Goal: Task Accomplishment & Management: Complete application form

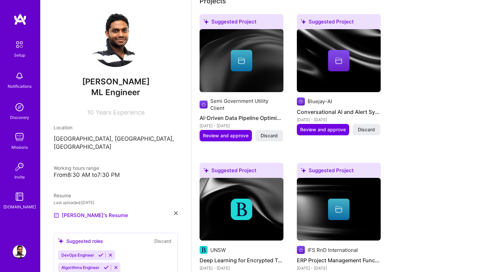
scroll to position [279, 0]
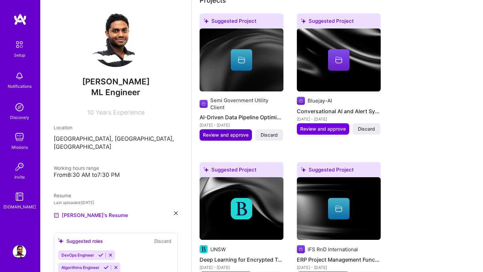
click at [235, 132] on span "Review and approve" at bounding box center [226, 135] width 46 height 7
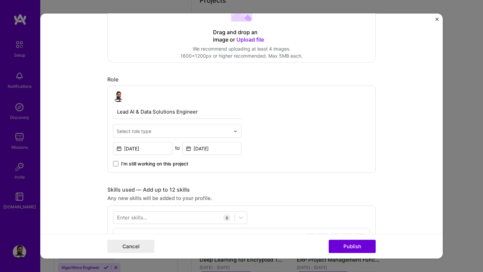
scroll to position [164, 0]
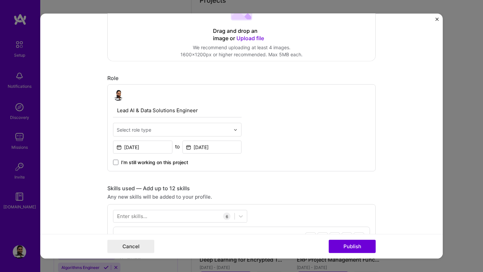
click at [128, 131] on div "Select role type" at bounding box center [134, 129] width 35 height 7
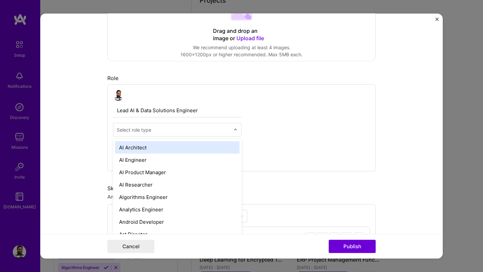
click at [77, 126] on form "Editing suggested project This project is suggested based on your LinkedIn, res…" at bounding box center [241, 136] width 402 height 245
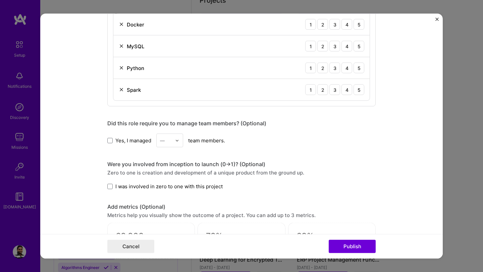
scroll to position [455, 0]
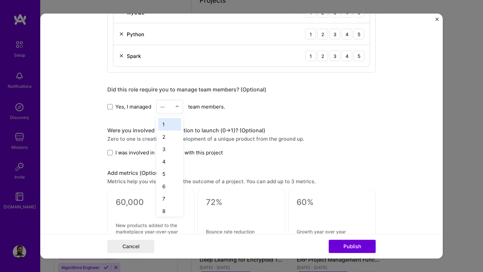
click at [179, 110] on div at bounding box center [179, 106] width 8 height 13
click at [173, 151] on div "3" at bounding box center [169, 149] width 23 height 12
click at [83, 135] on form "Editing suggested project This project is suggested based on your LinkedIn, res…" at bounding box center [241, 136] width 402 height 245
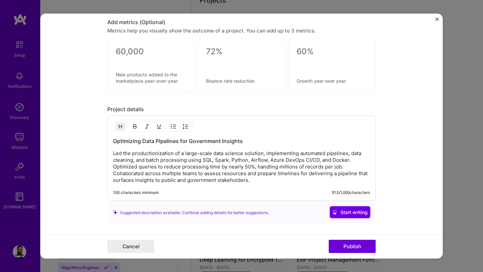
scroll to position [656, 0]
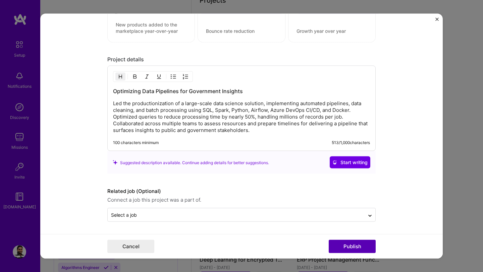
click at [343, 246] on button "Publish" at bounding box center [352, 246] width 47 height 13
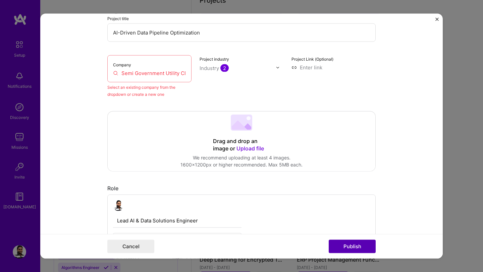
scroll to position [44, 0]
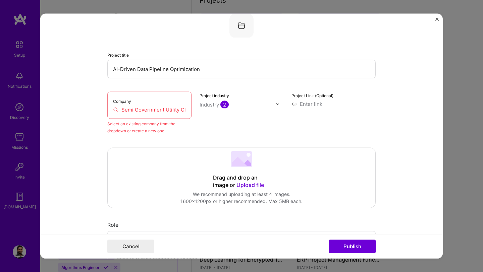
click at [153, 106] on div "Company Semi Government Utility Client" at bounding box center [149, 105] width 84 height 27
click at [165, 111] on input "Semi Government Utility Client" at bounding box center [149, 109] width 73 height 7
click at [180, 110] on input "Semi Government Utility Client" at bounding box center [149, 109] width 73 height 7
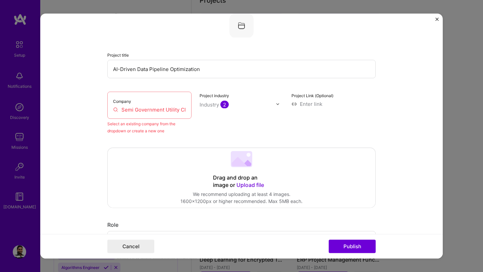
click at [136, 108] on input "Semi Government Utility Client" at bounding box center [149, 109] width 73 height 7
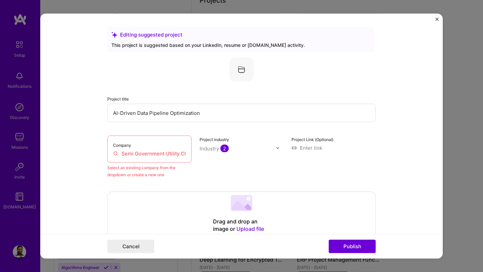
click at [129, 157] on input "Semi Government Utility Client" at bounding box center [149, 153] width 73 height 7
click at [222, 147] on span "2" at bounding box center [224, 149] width 8 height 8
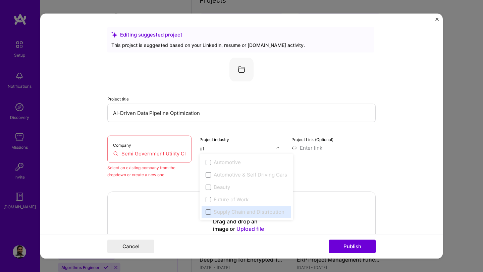
type input "u"
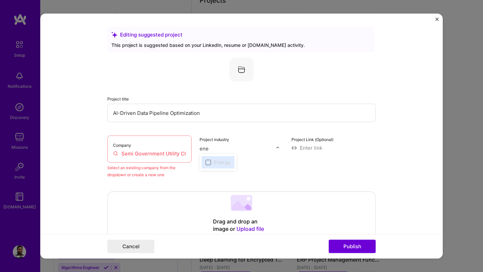
click at [208, 163] on span at bounding box center [207, 162] width 5 height 5
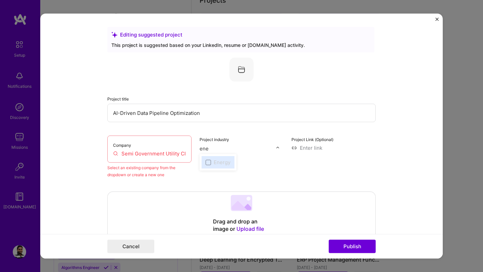
type input "ene"
click at [126, 159] on div "Company Semi Government Utility Client" at bounding box center [149, 149] width 84 height 27
click at [127, 156] on input "Semi Government Utility Client" at bounding box center [149, 153] width 73 height 7
click at [113, 154] on input "Semi Government Utility Client" at bounding box center [149, 153] width 73 height 7
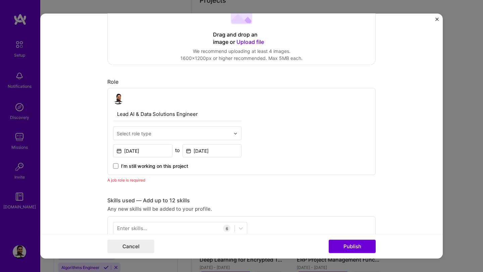
scroll to position [188, 0]
click at [146, 135] on div "Select role type" at bounding box center [134, 132] width 35 height 7
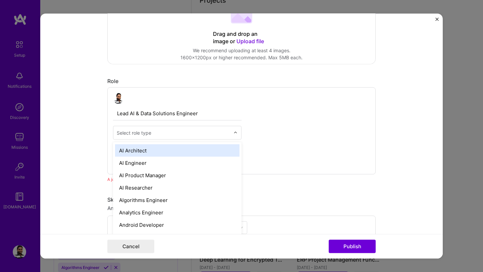
click at [74, 146] on form "Editing suggested project This project is suggested based on your LinkedIn, res…" at bounding box center [241, 136] width 402 height 245
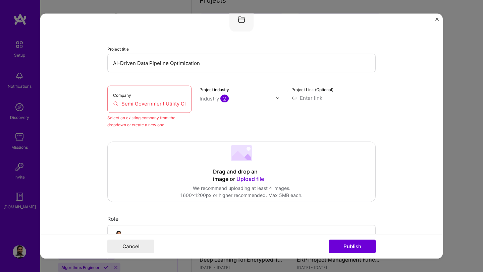
scroll to position [0, 0]
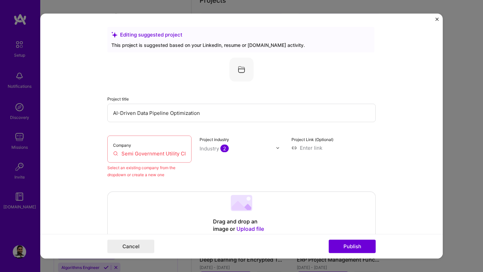
click at [136, 146] on div "Company Semi Government Utility Client" at bounding box center [149, 149] width 84 height 27
click at [178, 115] on input "AI-Driven Data Pipeline Optimization" at bounding box center [241, 113] width 268 height 18
click at [222, 114] on input "AI-Driven Data Pipeline Optimization" at bounding box center [241, 113] width 268 height 18
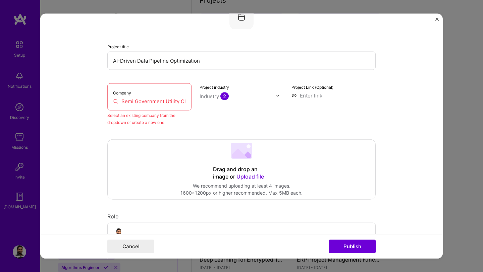
scroll to position [152, 0]
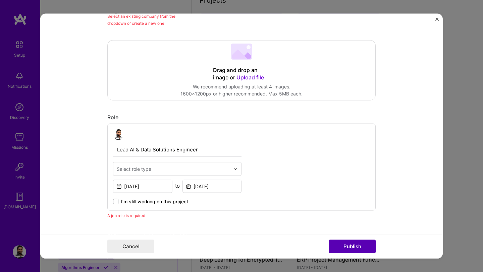
click at [340, 249] on button "Publish" at bounding box center [352, 246] width 47 height 13
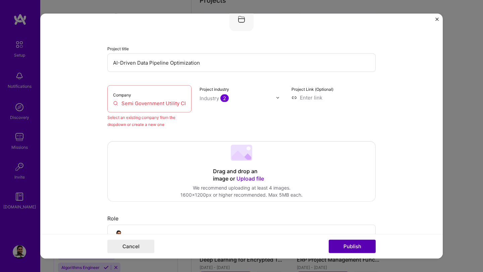
click at [340, 249] on button "Publish" at bounding box center [352, 246] width 47 height 13
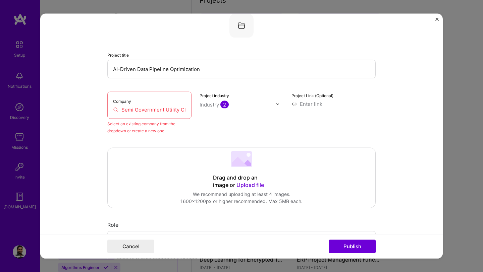
click at [167, 113] on input "Semi Government Utility Client" at bounding box center [149, 109] width 73 height 7
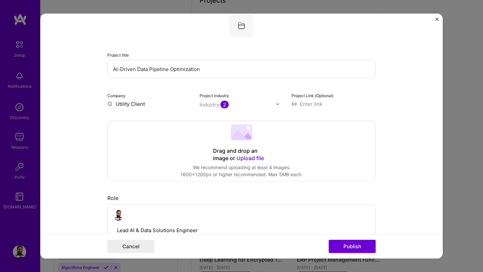
click at [119, 105] on input "Utility Client" at bounding box center [149, 104] width 84 height 7
type input "Energy Client"
click at [163, 121] on div "Energy Client" at bounding box center [164, 120] width 38 height 12
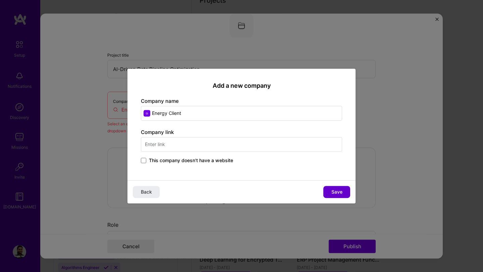
click at [331, 190] on span "Save" at bounding box center [336, 192] width 11 height 7
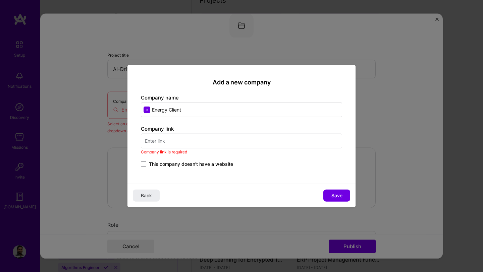
click at [161, 142] on input "text" at bounding box center [241, 140] width 201 height 15
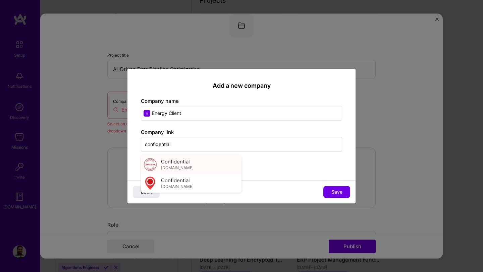
type input "confidential"
click at [153, 168] on img at bounding box center [149, 164] width 13 height 13
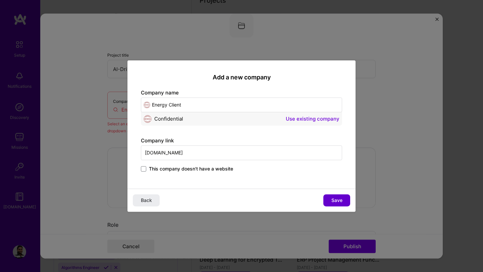
click at [340, 201] on span "Save" at bounding box center [336, 200] width 11 height 7
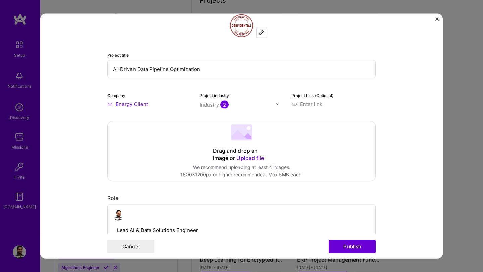
click at [243, 33] on img at bounding box center [241, 26] width 24 height 24
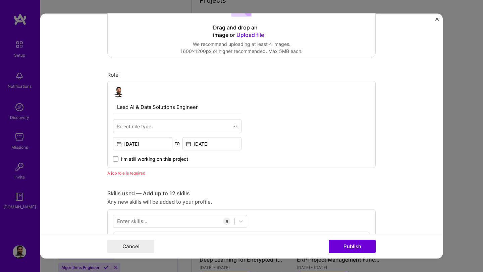
scroll to position [210, 0]
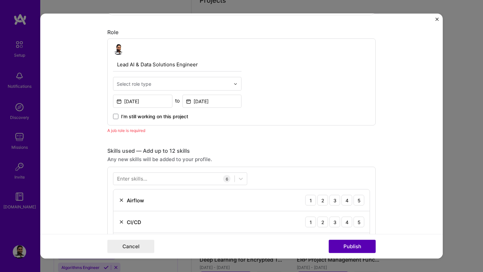
click at [353, 248] on button "Publish" at bounding box center [352, 246] width 47 height 13
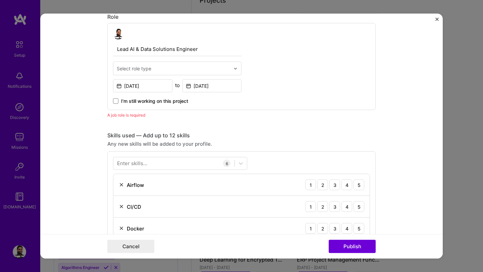
click at [217, 66] on input "text" at bounding box center [173, 68] width 113 height 7
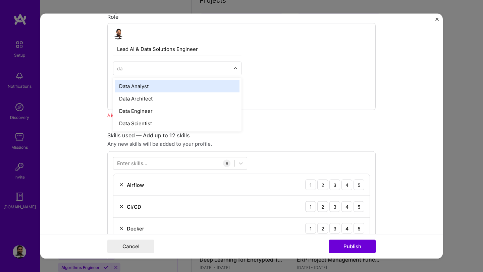
type input "d"
type input "m"
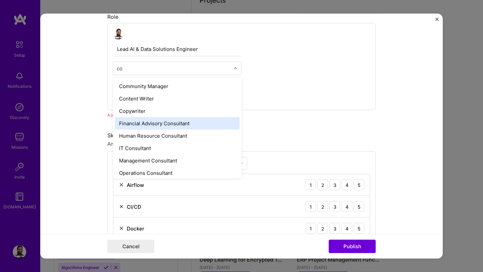
type input "c"
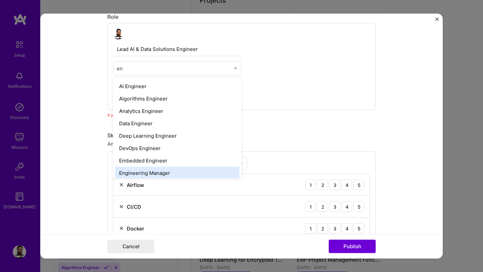
type input "e"
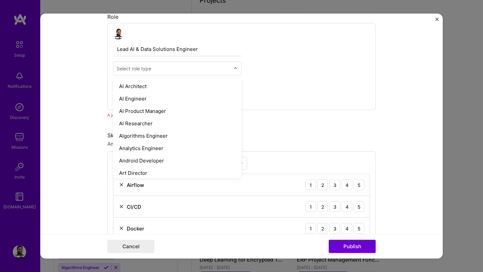
type input "d"
type input "ml"
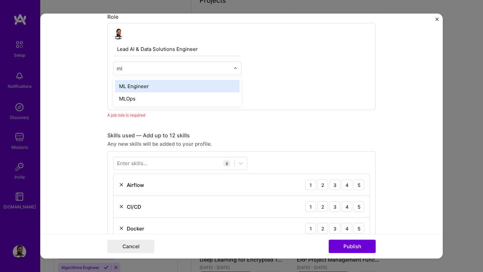
click at [185, 88] on div "ML Engineer" at bounding box center [177, 86] width 124 height 12
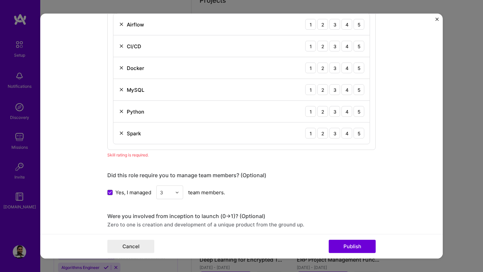
scroll to position [378, 0]
click at [320, 133] on div "2" at bounding box center [322, 132] width 11 height 11
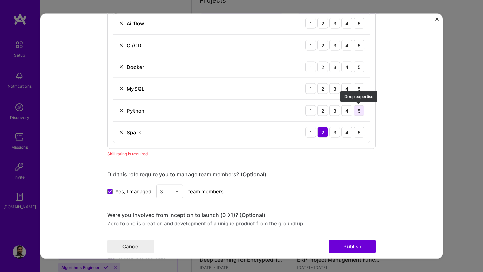
click at [357, 113] on div "5" at bounding box center [358, 110] width 11 height 11
click at [360, 93] on div "5" at bounding box center [358, 88] width 11 height 11
click at [359, 68] on div "5" at bounding box center [358, 67] width 11 height 11
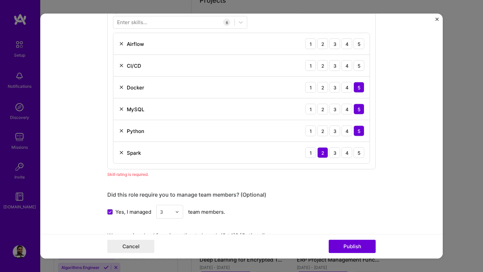
scroll to position [357, 0]
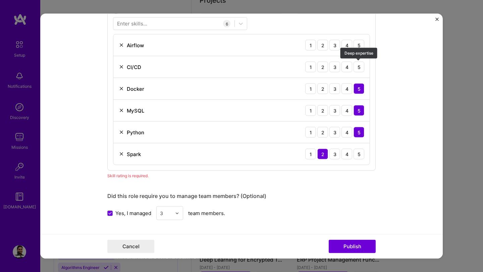
click at [359, 68] on div "5" at bounding box center [358, 67] width 11 height 11
click at [343, 67] on div "4" at bounding box center [346, 67] width 11 height 11
click at [334, 66] on div "3" at bounding box center [334, 67] width 11 height 11
click at [350, 46] on div "4" at bounding box center [346, 45] width 11 height 11
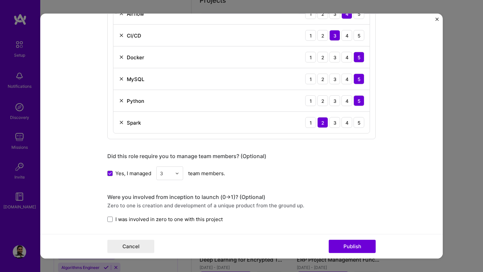
scroll to position [626, 0]
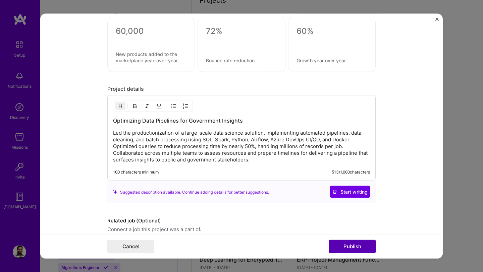
click at [346, 247] on button "Publish" at bounding box center [352, 246] width 47 height 13
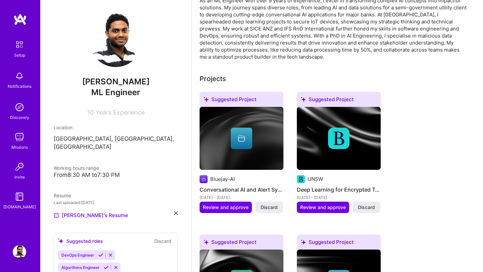
scroll to position [205, 0]
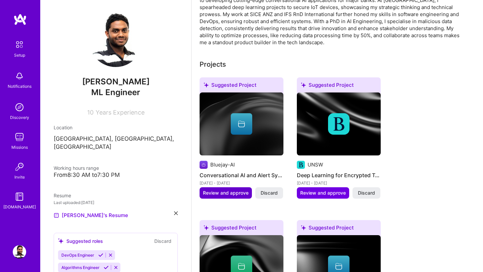
click at [230, 190] on span "Review and approve" at bounding box center [226, 193] width 46 height 7
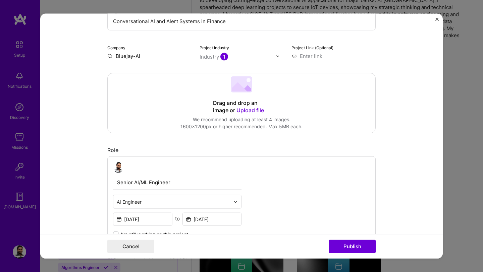
scroll to position [112, 0]
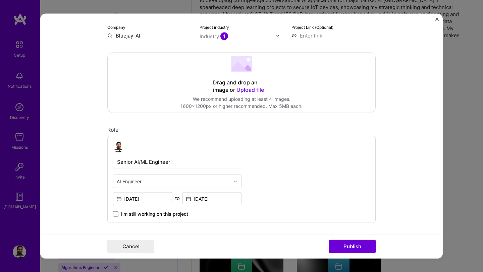
click at [218, 37] on div "Industry 1" at bounding box center [213, 36] width 28 height 7
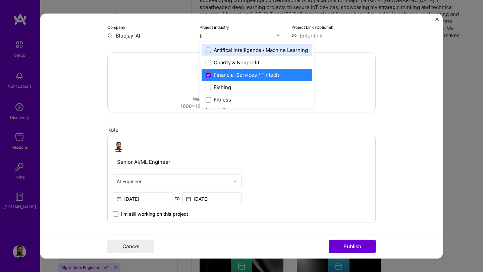
type input "fin"
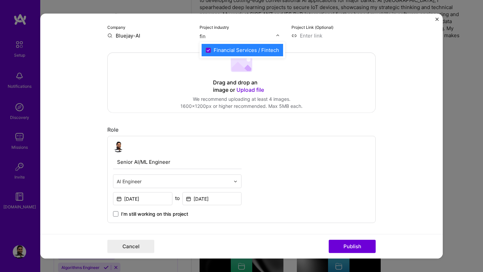
click at [227, 52] on div "Financial Services / Fintech" at bounding box center [246, 50] width 65 height 7
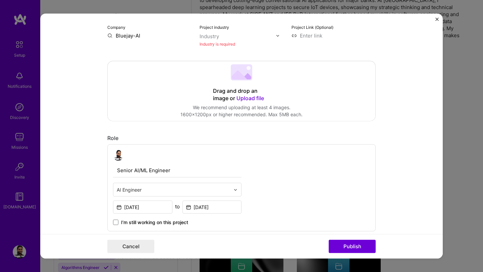
click at [114, 77] on div "Drag and drop an image or Upload file Upload file We recommend uploading at lea…" at bounding box center [242, 91] width 268 height 60
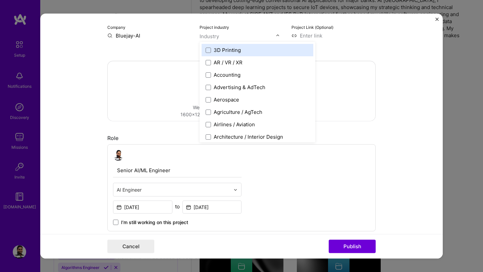
click at [247, 37] on input "text" at bounding box center [237, 36] width 76 height 7
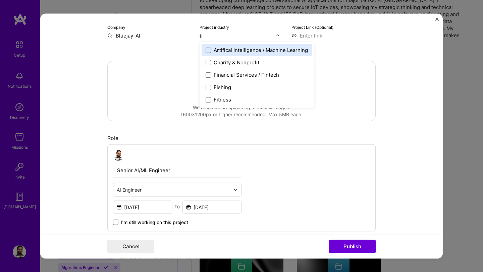
type input "fin"
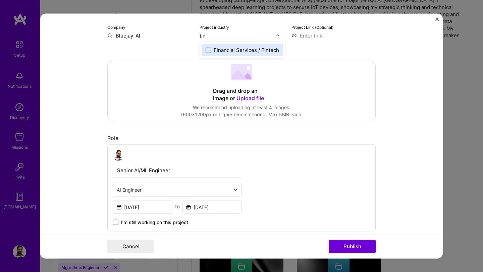
click at [237, 51] on div "Financial Services / Fintech" at bounding box center [246, 50] width 65 height 7
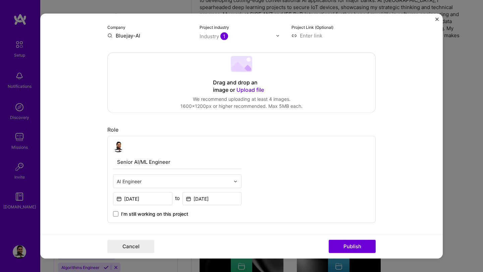
click at [55, 94] on form "Editing suggested project This project is suggested based on your LinkedIn, res…" at bounding box center [241, 136] width 402 height 245
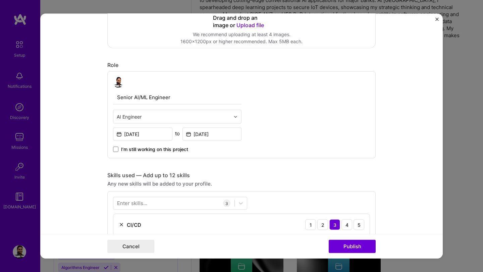
scroll to position [200, 0]
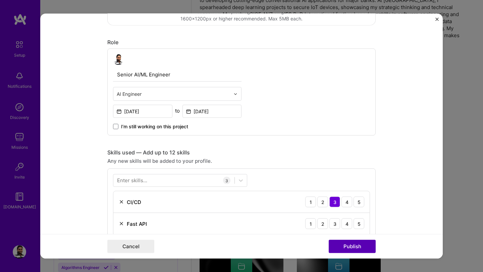
click at [342, 247] on button "Publish" at bounding box center [352, 246] width 47 height 13
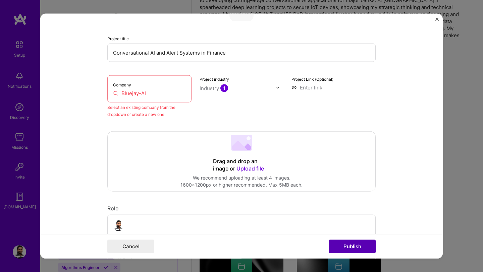
scroll to position [44, 0]
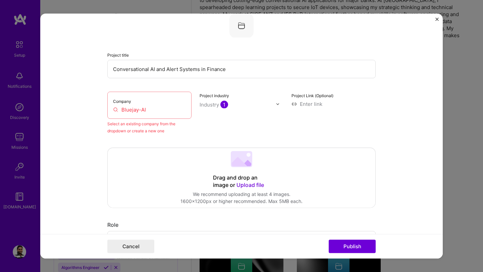
click at [154, 112] on input "Bluejay-AI" at bounding box center [149, 109] width 73 height 7
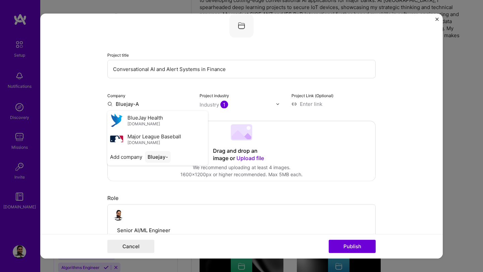
type input "Bluejay-AI"
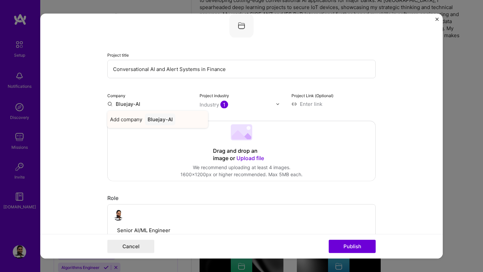
click at [160, 122] on div "Bluejay-AI" at bounding box center [160, 120] width 31 height 12
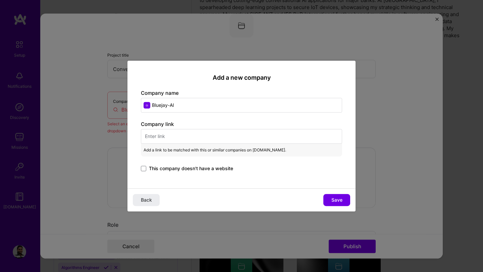
click at [182, 133] on input "text" at bounding box center [241, 136] width 201 height 15
paste input "[URL][DOMAIN_NAME]"
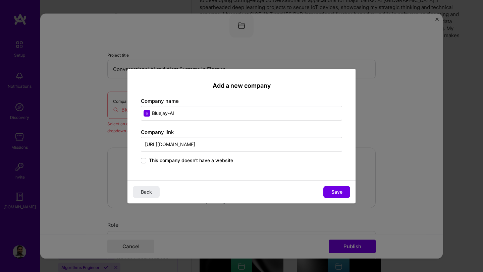
type input "[URL][DOMAIN_NAME]"
click at [337, 192] on span "Save" at bounding box center [336, 192] width 11 height 7
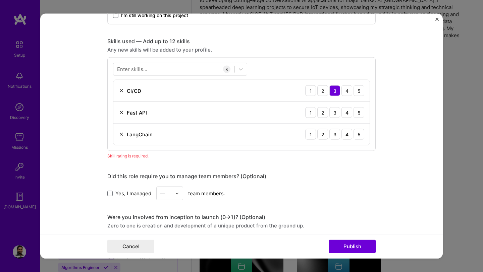
scroll to position [311, 0]
click at [336, 113] on div "3" at bounding box center [334, 113] width 11 height 11
click at [347, 133] on div "4" at bounding box center [346, 134] width 11 height 11
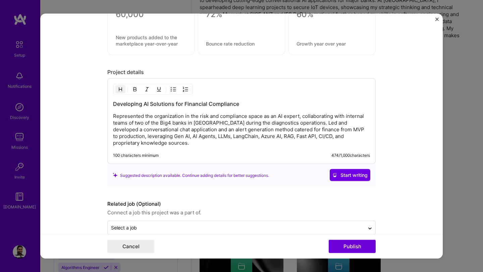
scroll to position [591, 0]
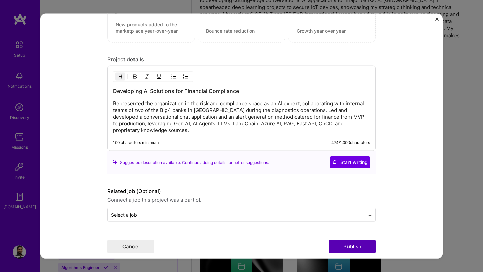
click at [347, 248] on button "Publish" at bounding box center [352, 246] width 47 height 13
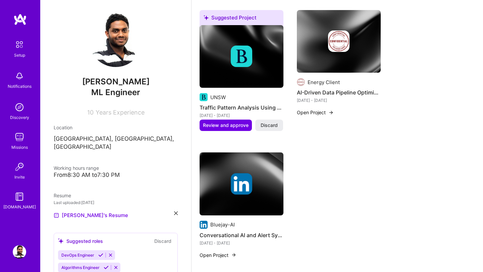
scroll to position [574, 0]
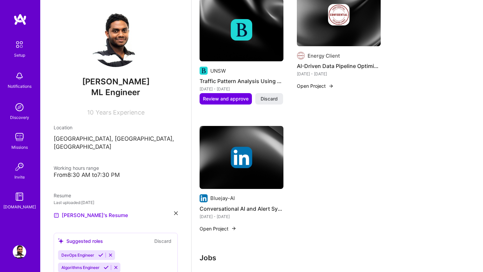
click at [242, 152] on img at bounding box center [241, 157] width 21 height 21
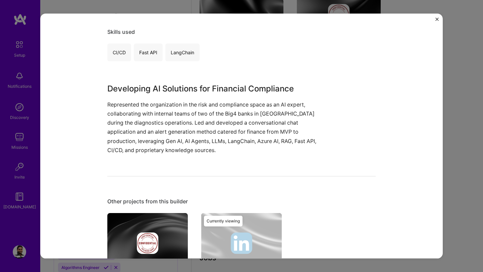
scroll to position [201, 0]
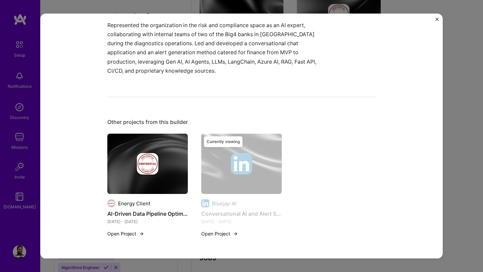
click at [463, 159] on div "Conversational AI and Alert Systems in Finance Bluejay-AI Financial Services / …" at bounding box center [241, 136] width 483 height 272
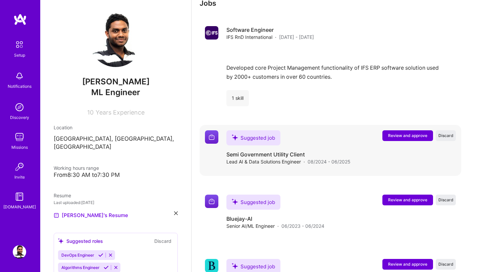
scroll to position [838, 0]
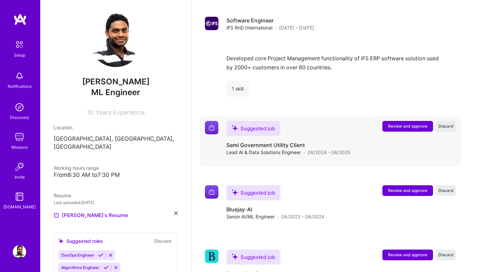
click at [409, 123] on span "Review and approve" at bounding box center [407, 126] width 39 height 6
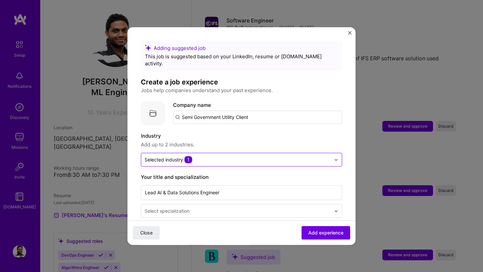
click at [260, 156] on input "text" at bounding box center [237, 159] width 186 height 7
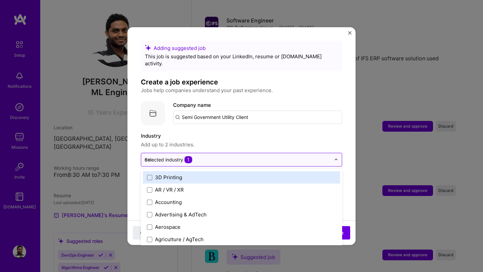
type input "ene"
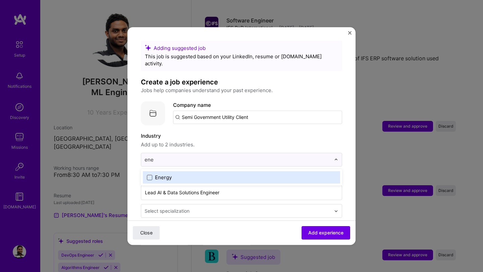
click at [149, 175] on span at bounding box center [149, 177] width 5 height 5
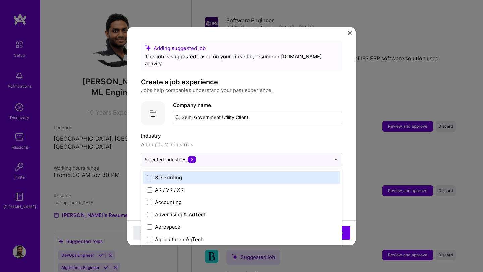
click at [282, 141] on span "Add up to 2 industries." at bounding box center [241, 145] width 201 height 8
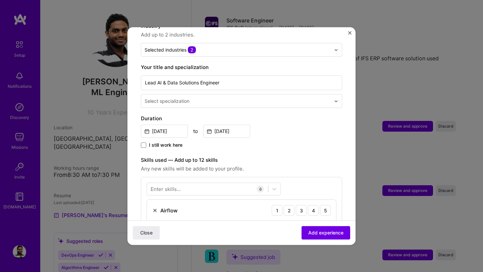
scroll to position [115, 0]
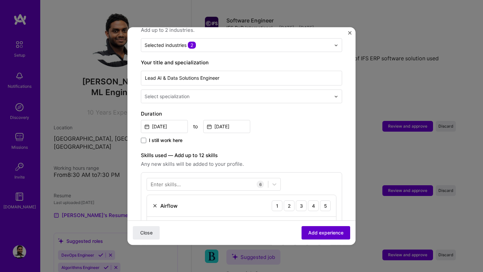
click at [321, 234] on span "Add experience" at bounding box center [325, 233] width 35 height 7
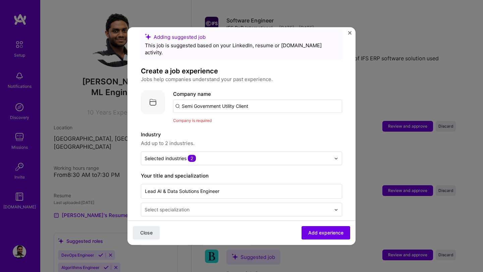
scroll to position [1, 0]
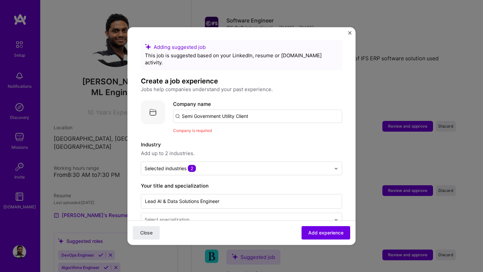
drag, startPoint x: 259, startPoint y: 109, endPoint x: 158, endPoint y: 107, distance: 101.2
click at [158, 107] on div "Company logo Company name Semi Government Utility Client Company is required" at bounding box center [241, 117] width 201 height 34
type input "Energy Client"
click at [231, 129] on div "Energy Client" at bounding box center [230, 135] width 38 height 12
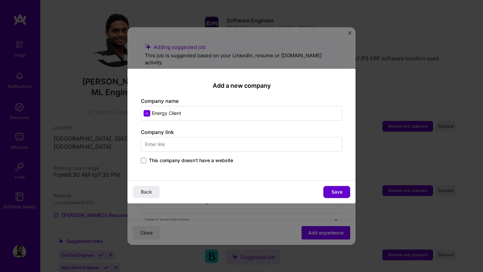
click at [338, 193] on span "Save" at bounding box center [336, 192] width 11 height 7
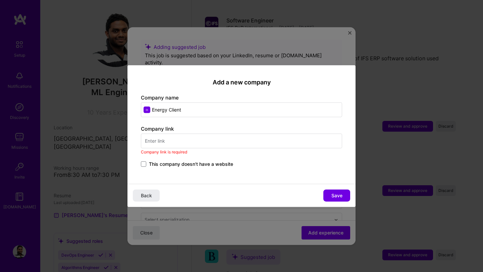
click at [223, 142] on input "text" at bounding box center [241, 140] width 201 height 15
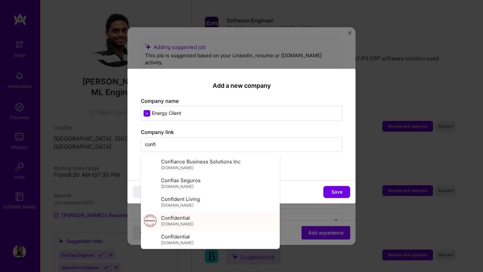
type input "confi"
click at [181, 218] on span "Confidential" at bounding box center [175, 218] width 29 height 7
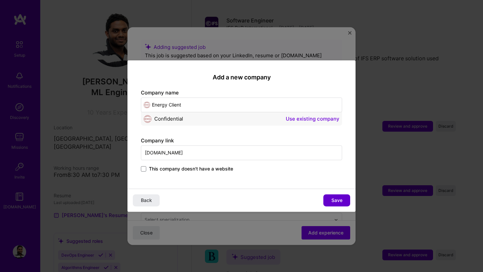
click at [340, 200] on span "Save" at bounding box center [336, 200] width 11 height 7
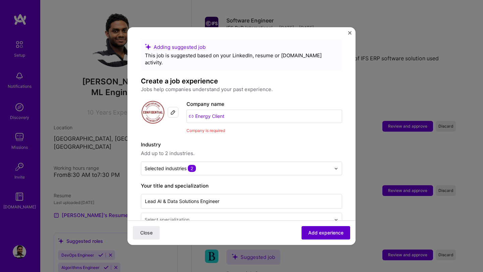
click at [336, 232] on span "Add experience" at bounding box center [325, 233] width 35 height 7
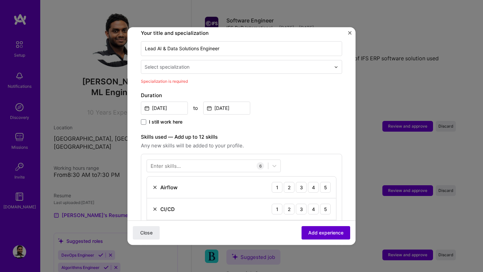
scroll to position [149, 0]
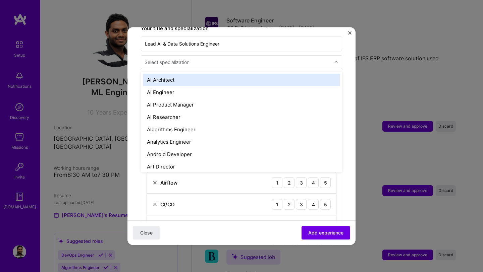
click at [217, 59] on input "text" at bounding box center [237, 62] width 187 height 7
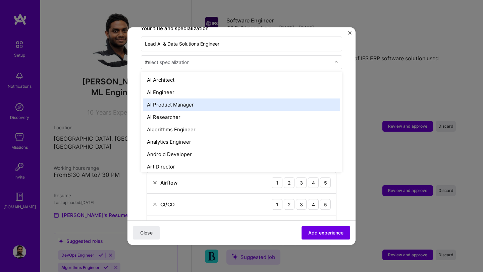
type input "ml"
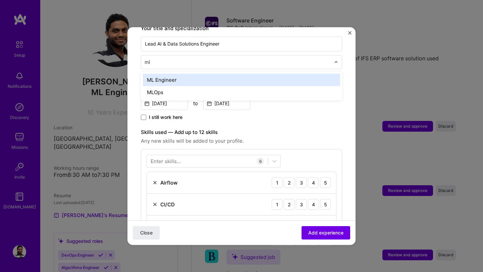
click at [192, 74] on div "ML Engineer" at bounding box center [241, 80] width 197 height 12
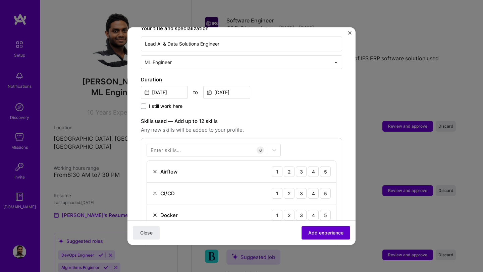
click at [321, 233] on span "Add experience" at bounding box center [325, 233] width 35 height 7
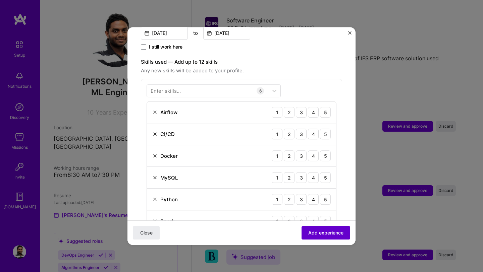
scroll to position [232, 0]
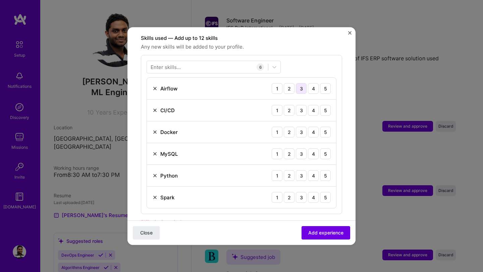
click at [302, 83] on div "3" at bounding box center [301, 88] width 11 height 11
click at [302, 105] on div "3" at bounding box center [301, 110] width 11 height 11
click at [302, 127] on div "3" at bounding box center [301, 132] width 11 height 11
click at [315, 149] on div "4" at bounding box center [313, 154] width 11 height 11
click at [325, 170] on div "5" at bounding box center [325, 175] width 11 height 11
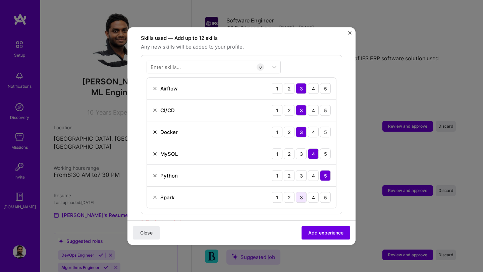
click at [300, 192] on div "3" at bounding box center [301, 197] width 11 height 11
click at [314, 235] on span "Add experience" at bounding box center [325, 233] width 35 height 7
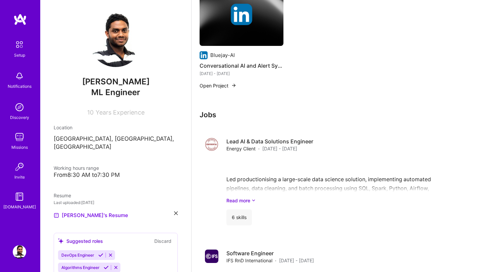
scroll to position [731, 0]
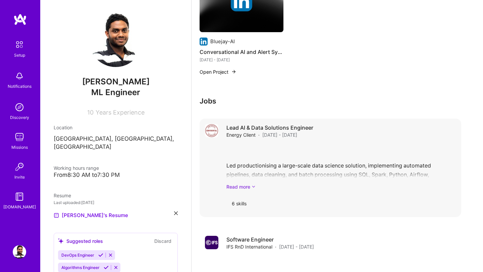
click at [252, 183] on icon at bounding box center [253, 186] width 4 height 7
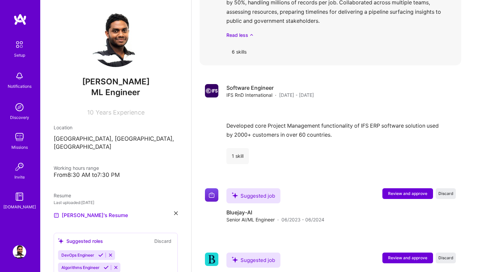
scroll to position [922, 0]
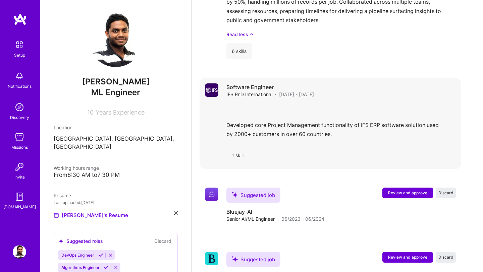
click at [284, 114] on div "Developed core Project Management functionality of IFS ERP software solution us…" at bounding box center [340, 122] width 229 height 39
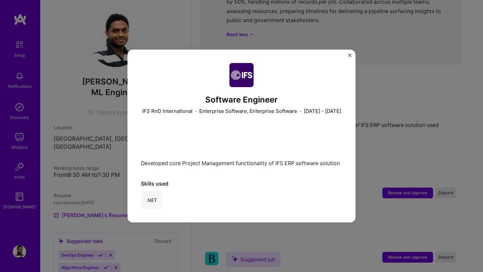
click at [349, 54] on button "Close" at bounding box center [349, 57] width 3 height 7
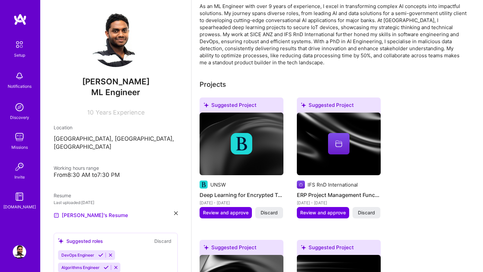
scroll to position [175, 0]
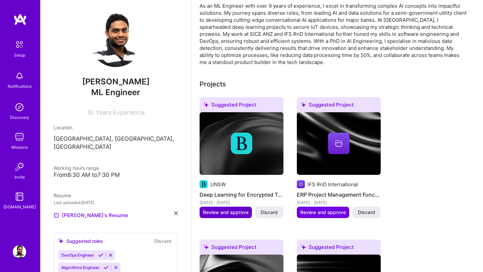
click at [231, 209] on span "Review and approve" at bounding box center [226, 212] width 46 height 7
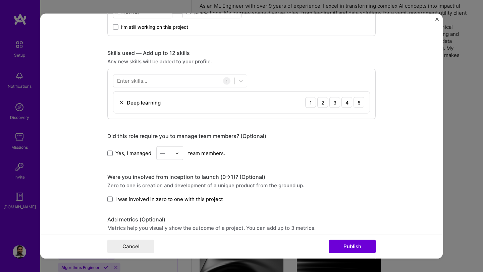
scroll to position [302, 0]
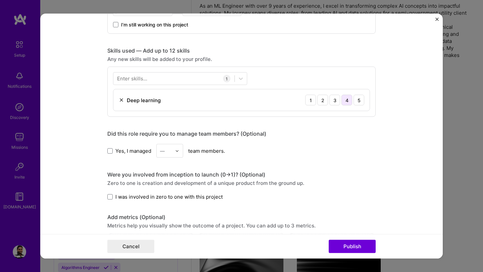
click at [348, 103] on div "4" at bounding box center [346, 100] width 11 height 11
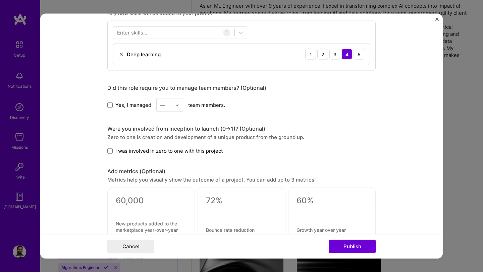
scroll to position [351, 0]
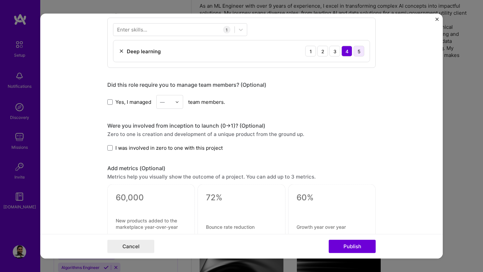
click at [358, 52] on div "5" at bounding box center [358, 51] width 11 height 11
click at [196, 31] on div at bounding box center [173, 29] width 121 height 11
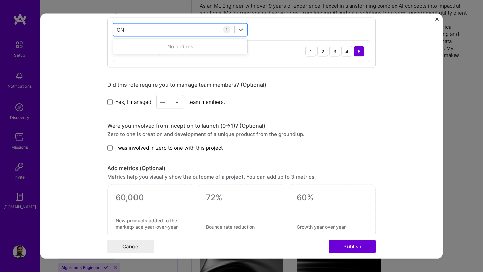
type input "C"
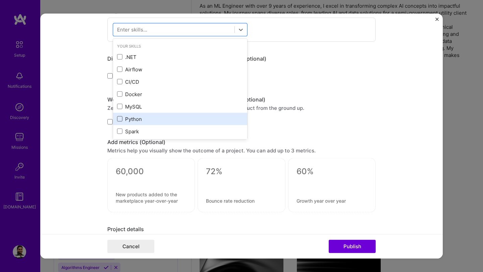
click at [119, 120] on span at bounding box center [119, 118] width 5 height 5
click at [0, 0] on input "checkbox" at bounding box center [0, 0] width 0 height 0
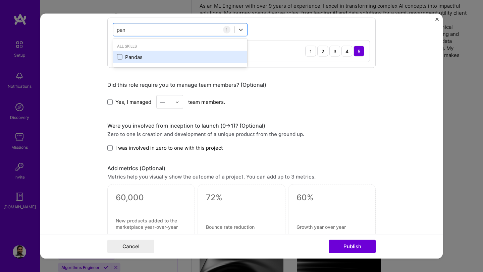
click at [126, 57] on div "Pandas" at bounding box center [180, 56] width 126 height 7
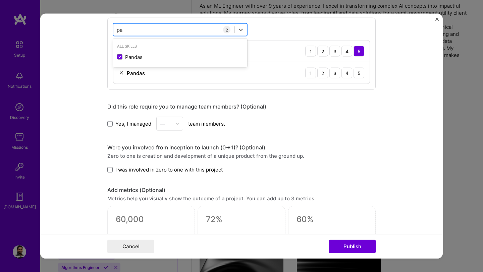
type input "p"
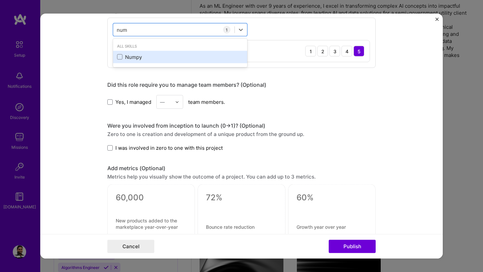
click at [122, 60] on div "Numpy" at bounding box center [180, 56] width 126 height 7
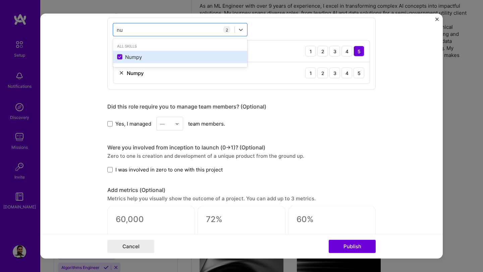
type input "n"
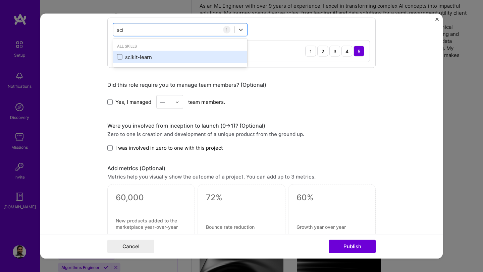
click at [121, 54] on div "scikit-learn" at bounding box center [180, 56] width 126 height 7
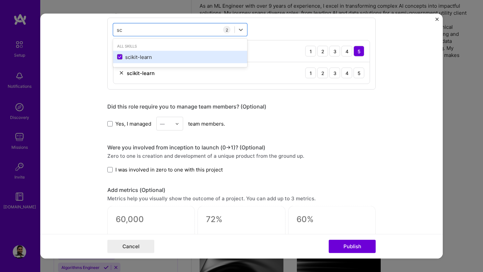
type input "s"
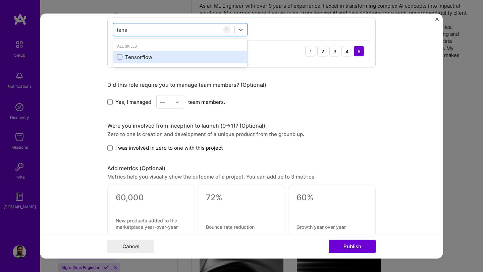
click at [119, 60] on div "Tensorflow" at bounding box center [180, 56] width 126 height 7
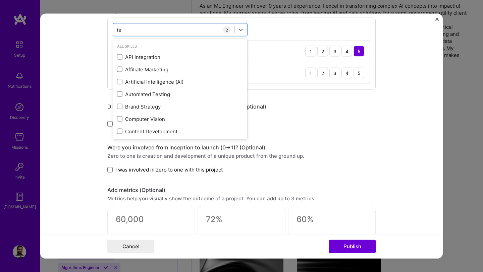
type input "t"
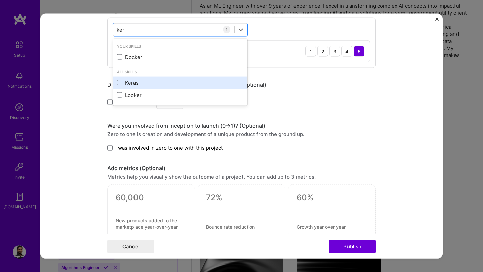
click at [119, 82] on span at bounding box center [119, 82] width 5 height 5
click at [0, 0] on input "checkbox" at bounding box center [0, 0] width 0 height 0
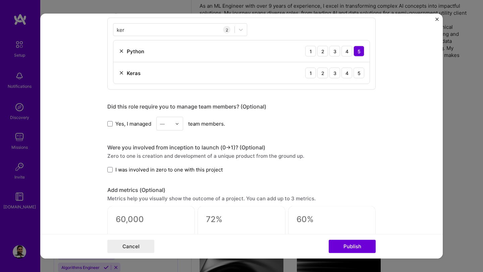
click at [89, 84] on form "Editing suggested project This project is suggested based on your LinkedIn, res…" at bounding box center [241, 136] width 402 height 245
click at [350, 74] on div "4" at bounding box center [346, 73] width 11 height 11
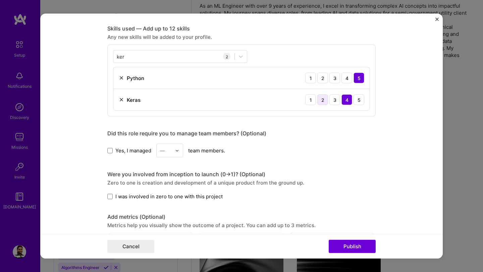
scroll to position [325, 0]
click at [174, 55] on div "[PERSON_NAME]" at bounding box center [173, 55] width 121 height 11
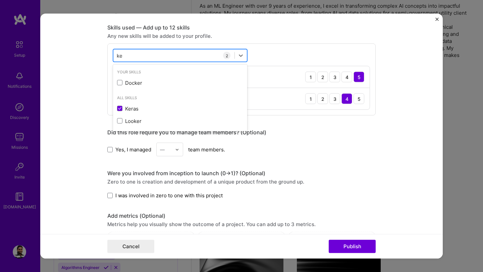
type input "k"
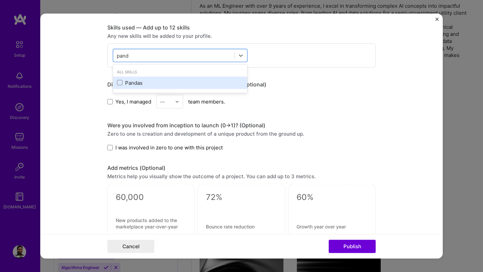
click at [130, 84] on div "Pandas" at bounding box center [180, 82] width 126 height 7
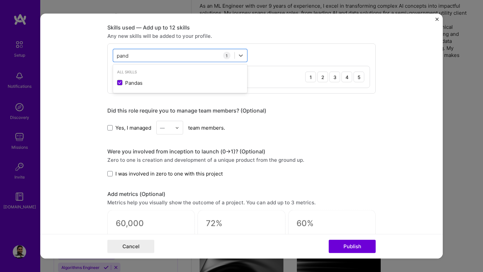
click at [81, 102] on form "Editing suggested project This project is suggested based on your LinkedIn, res…" at bounding box center [241, 136] width 402 height 245
click at [346, 78] on div "4" at bounding box center [346, 77] width 11 height 11
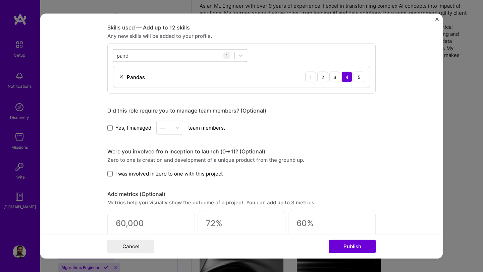
click at [178, 55] on div "pand pand" at bounding box center [173, 55] width 121 height 11
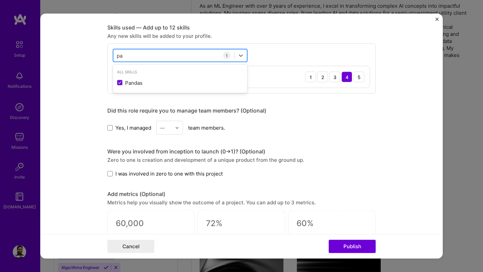
type input "p"
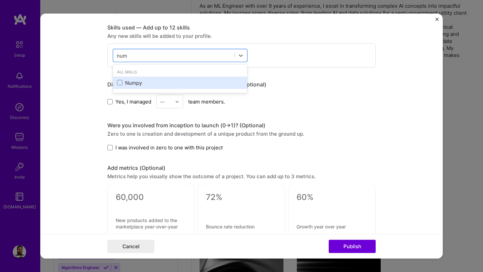
click at [127, 82] on div "Numpy" at bounding box center [180, 82] width 126 height 7
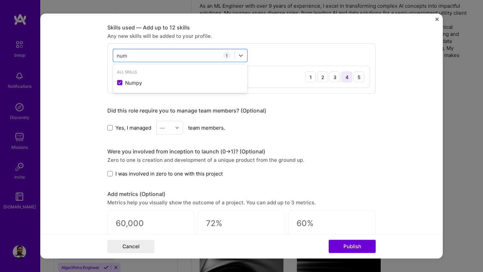
type input "num"
click at [345, 77] on div "4" at bounding box center [346, 77] width 11 height 11
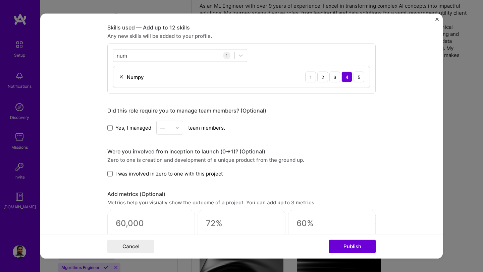
click at [349, 138] on div "Editing suggested project This project is suggested based on your LinkedIn, res…" at bounding box center [241, 69] width 268 height 735
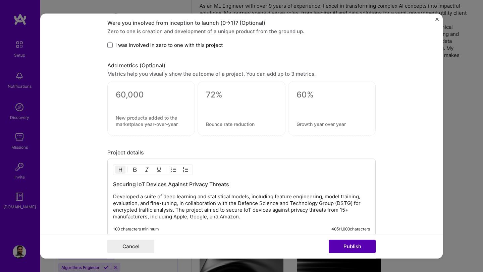
click at [356, 248] on button "Publish" at bounding box center [352, 246] width 47 height 13
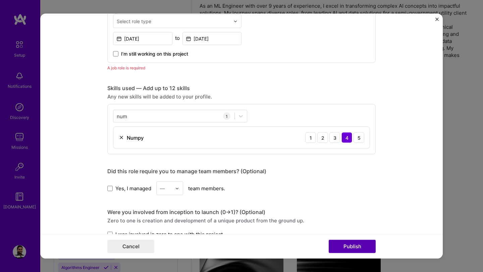
scroll to position [225, 0]
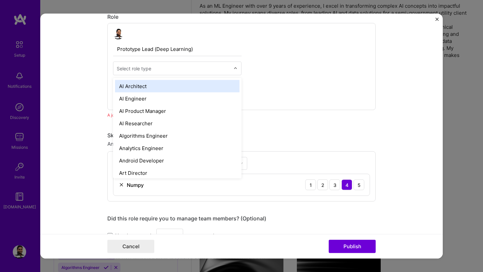
click at [184, 70] on input "text" at bounding box center [173, 68] width 113 height 7
type input "ml"
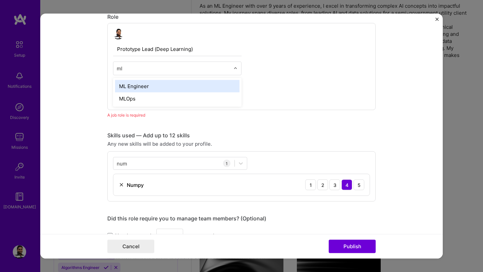
click at [149, 87] on div "ML Engineer" at bounding box center [177, 86] width 124 height 12
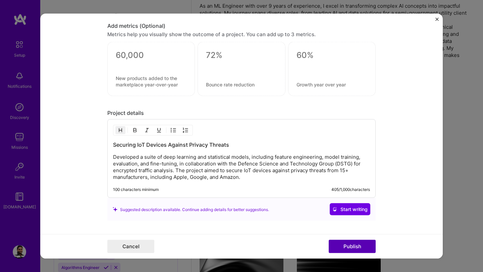
scroll to position [540, 0]
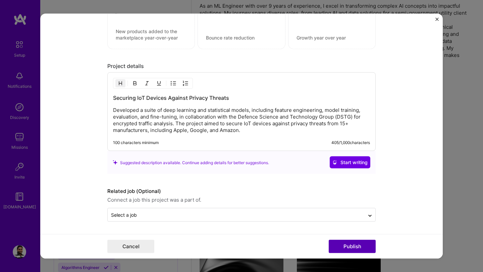
click at [352, 247] on button "Publish" at bounding box center [352, 246] width 47 height 13
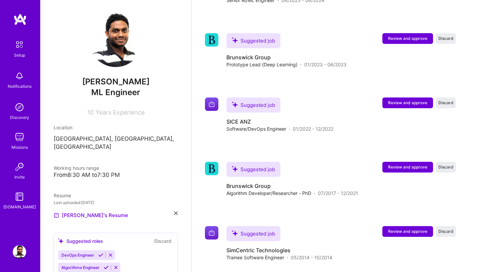
scroll to position [1133, 0]
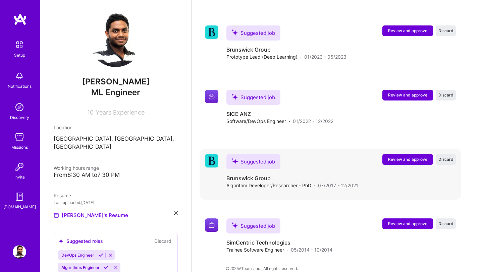
click at [399, 157] on span "Review and approve" at bounding box center [407, 160] width 39 height 6
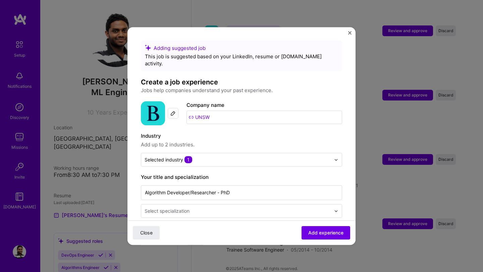
click at [172, 111] on img at bounding box center [172, 113] width 5 height 5
click at [228, 114] on input "UNSW" at bounding box center [264, 117] width 156 height 13
type input "U"
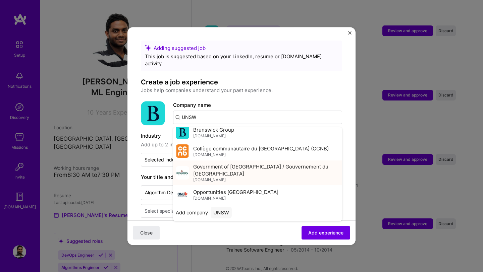
scroll to position [0, 0]
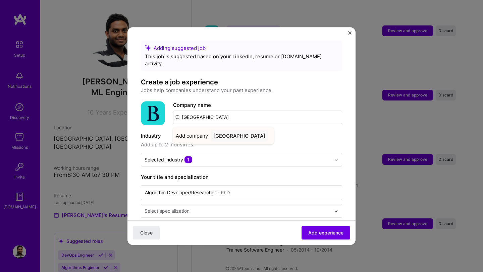
type input "[GEOGRAPHIC_DATA]"
click at [268, 130] on div "[GEOGRAPHIC_DATA]" at bounding box center [239, 136] width 57 height 12
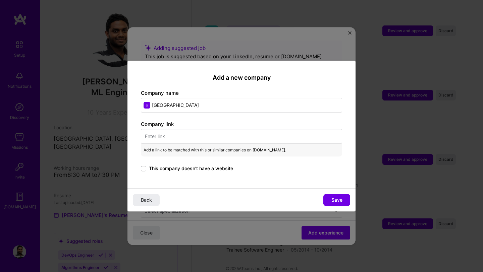
click at [161, 137] on input "text" at bounding box center [241, 136] width 201 height 15
paste input "[URL][DOMAIN_NAME]"
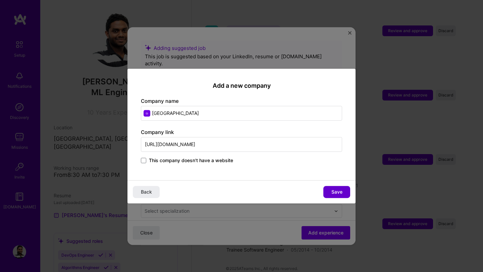
type input "[URL][DOMAIN_NAME]"
click at [338, 190] on span "Save" at bounding box center [336, 192] width 11 height 7
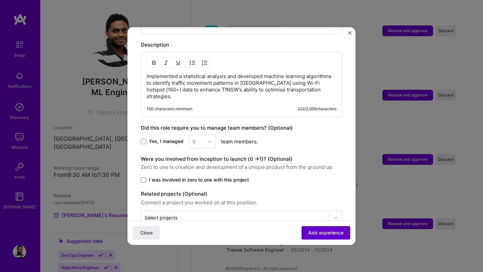
click at [330, 239] on button "Add experience" at bounding box center [325, 232] width 49 height 13
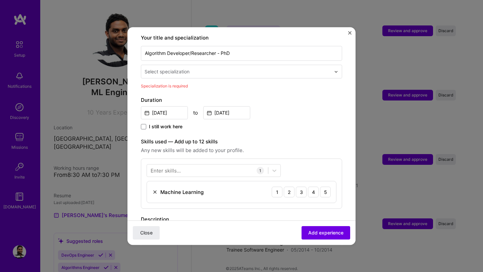
scroll to position [139, 0]
click at [315, 188] on div "4" at bounding box center [313, 192] width 11 height 11
click at [285, 68] on input "text" at bounding box center [237, 71] width 187 height 7
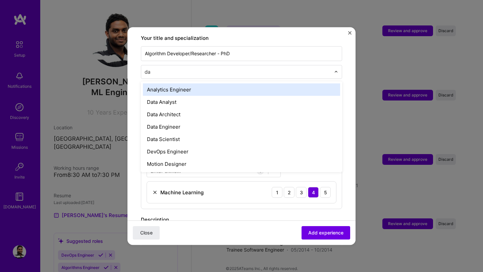
type input "dat"
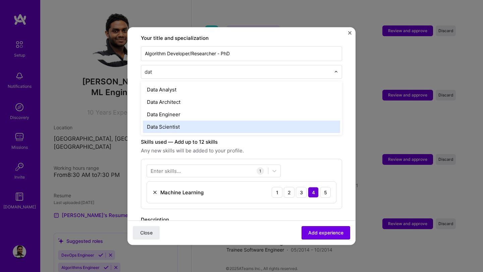
click at [209, 121] on div "Data Scientist" at bounding box center [241, 127] width 197 height 12
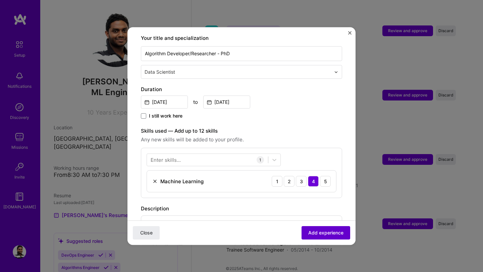
click at [313, 230] on span "Add experience" at bounding box center [325, 233] width 35 height 7
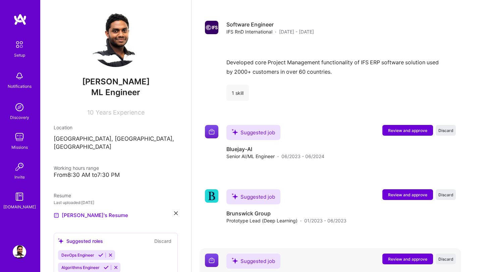
scroll to position [1072, 0]
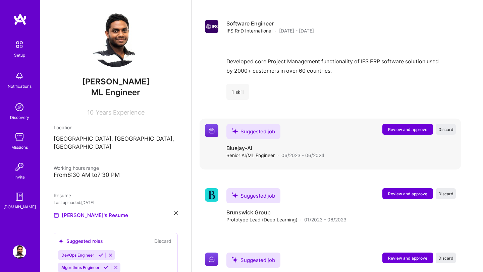
click at [407, 127] on span "Review and approve" at bounding box center [407, 130] width 39 height 6
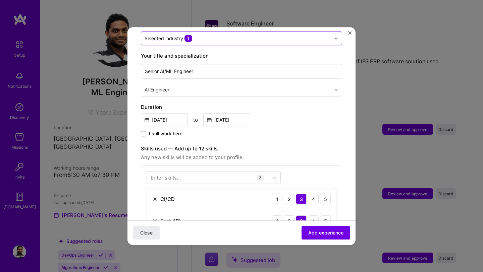
scroll to position [231, 0]
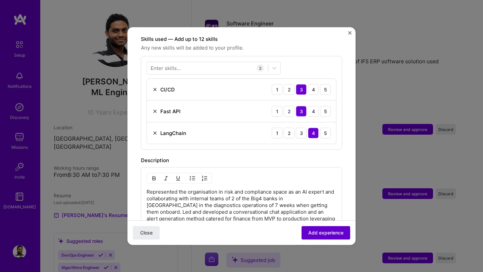
click at [320, 233] on span "Add experience" at bounding box center [325, 233] width 35 height 7
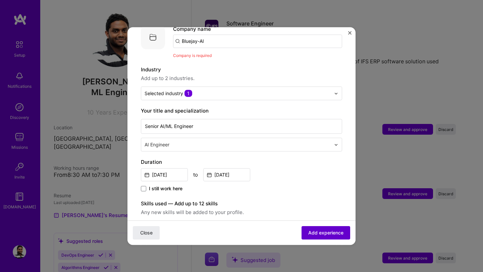
scroll to position [67, 0]
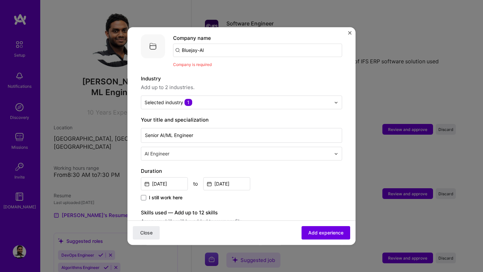
click at [245, 46] on input "Bluejay-AI" at bounding box center [257, 50] width 169 height 13
type input "Bluejay-AI"
click at [228, 63] on div "Bluejay-AI" at bounding box center [226, 69] width 31 height 12
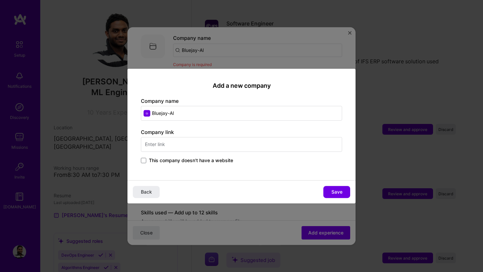
click at [201, 146] on input "text" at bounding box center [241, 144] width 201 height 15
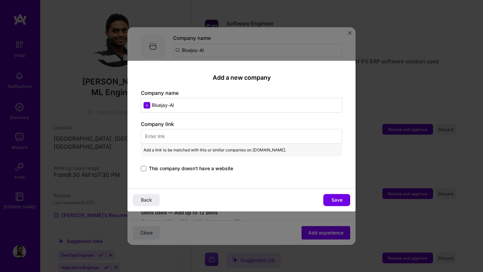
paste input "[URL][DOMAIN_NAME]"
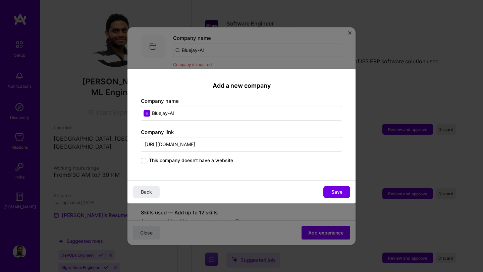
drag, startPoint x: 220, startPoint y: 145, endPoint x: 114, endPoint y: 143, distance: 105.6
click at [114, 143] on div "Add a new company Company name Bluejay-AI Company link [URL][DOMAIN_NAME] This …" at bounding box center [241, 136] width 483 height 272
paste input "[DOMAIN_NAME][URL]"
type input "[URL][DOMAIN_NAME]"
click at [334, 192] on span "Save" at bounding box center [336, 192] width 11 height 7
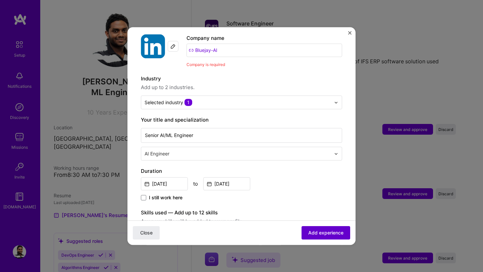
click at [320, 235] on span "Add experience" at bounding box center [325, 233] width 35 height 7
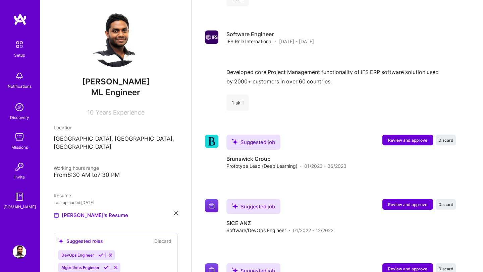
scroll to position [1218, 0]
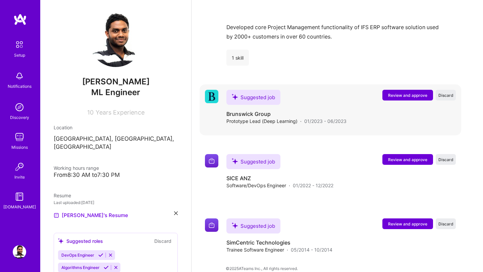
click at [393, 93] on span "Review and approve" at bounding box center [407, 96] width 39 height 6
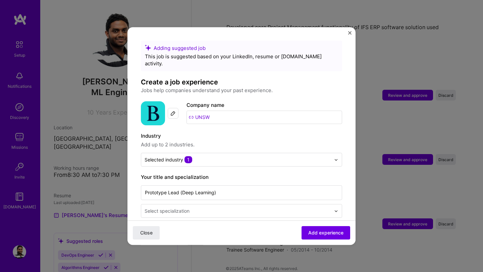
click at [217, 113] on input "UNSW" at bounding box center [264, 117] width 156 height 13
type input "U"
type input "[GEOGRAPHIC_DATA]"
click at [220, 130] on div "[GEOGRAPHIC_DATA]" at bounding box center [239, 136] width 57 height 12
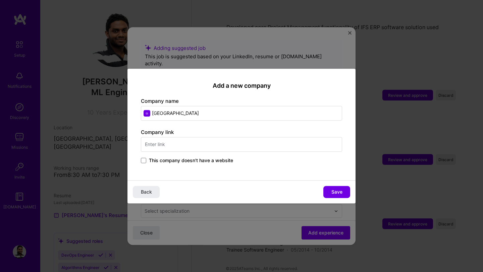
click at [197, 149] on input "text" at bounding box center [241, 144] width 201 height 15
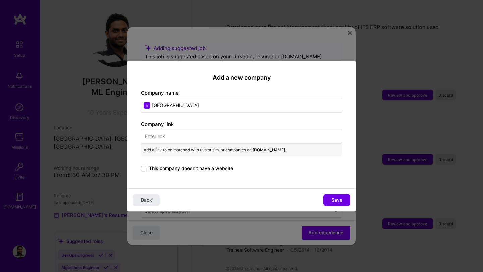
paste input "[URL][DOMAIN_NAME]"
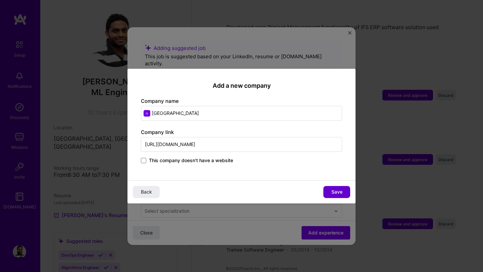
type input "[URL][DOMAIN_NAME]"
click at [340, 194] on span "Save" at bounding box center [336, 192] width 11 height 7
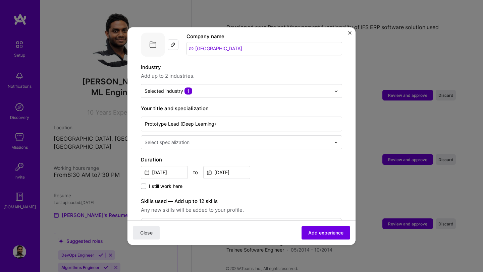
scroll to position [71, 0]
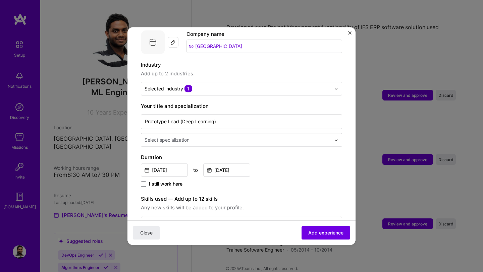
click at [253, 136] on input "text" at bounding box center [237, 139] width 187 height 7
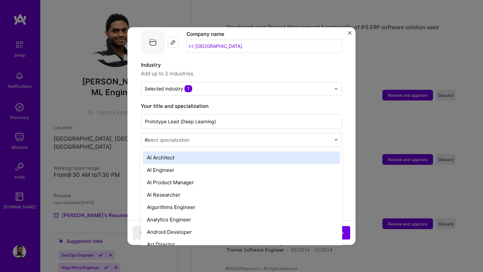
type input "ml"
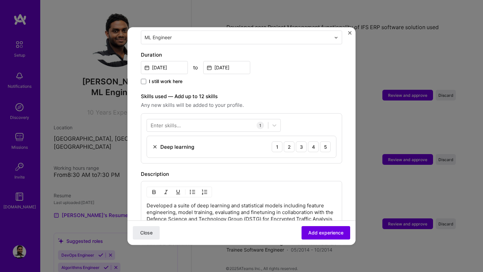
scroll to position [166, 0]
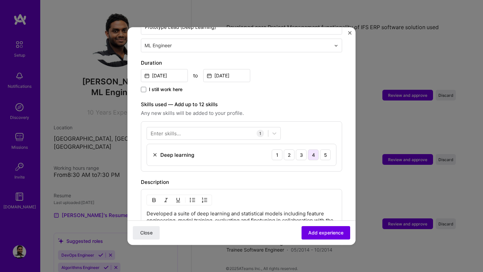
click at [316, 150] on div "4" at bounding box center [313, 155] width 11 height 11
click at [322, 231] on span "Add experience" at bounding box center [325, 233] width 35 height 7
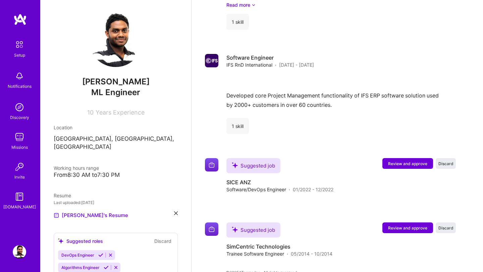
scroll to position [1266, 0]
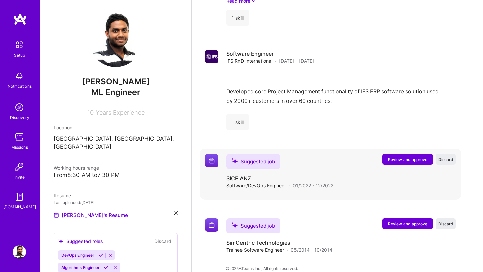
click at [397, 157] on span "Review and approve" at bounding box center [407, 160] width 39 height 6
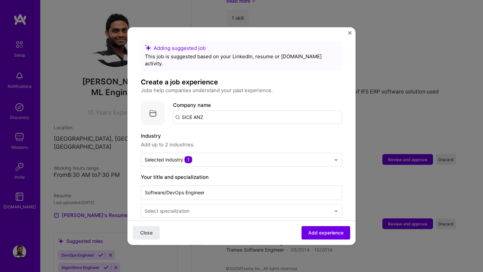
click at [218, 111] on input "SICE ANZ" at bounding box center [257, 117] width 169 height 13
click at [209, 156] on input "text" at bounding box center [237, 159] width 186 height 7
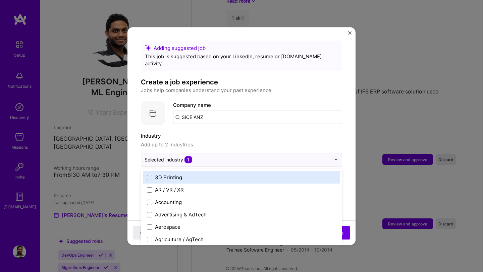
click at [236, 133] on label "Industry" at bounding box center [241, 136] width 201 height 8
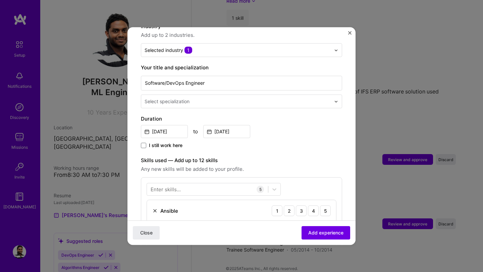
scroll to position [150, 0]
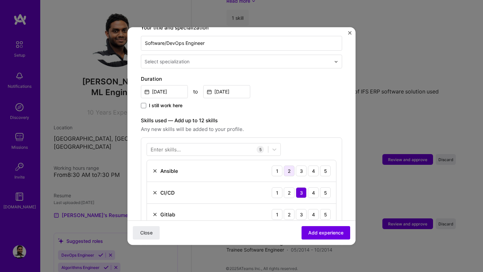
click at [287, 166] on div "2" at bounding box center [289, 171] width 11 height 11
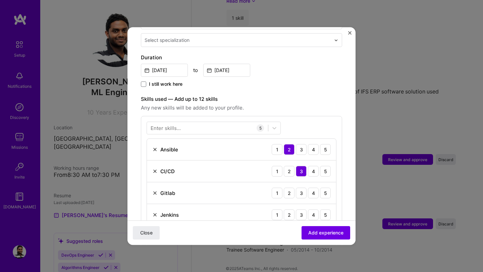
scroll to position [178, 0]
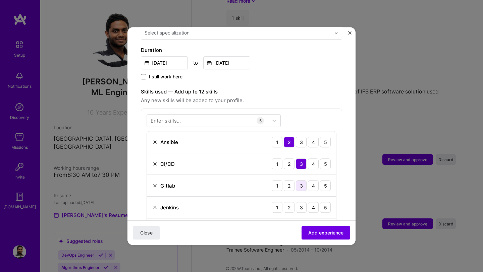
click at [300, 180] on div "3" at bounding box center [301, 185] width 11 height 11
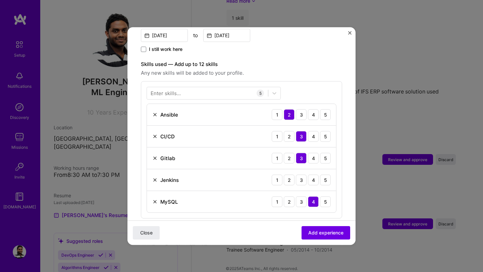
scroll to position [217, 0]
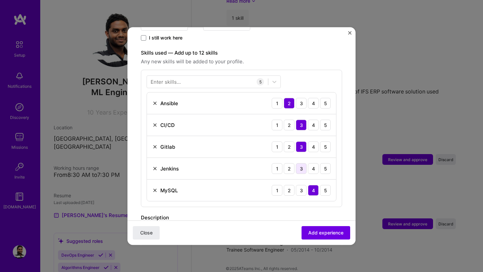
click at [303, 163] on div "3" at bounding box center [301, 168] width 11 height 11
click at [325, 233] on span "Add experience" at bounding box center [325, 233] width 35 height 7
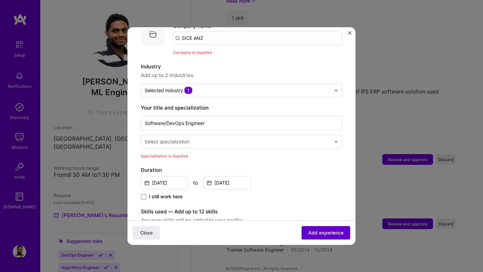
scroll to position [67, 0]
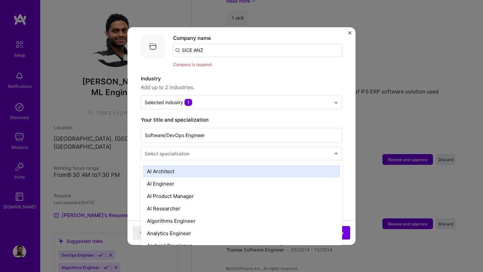
click at [222, 150] on input "text" at bounding box center [237, 153] width 187 height 7
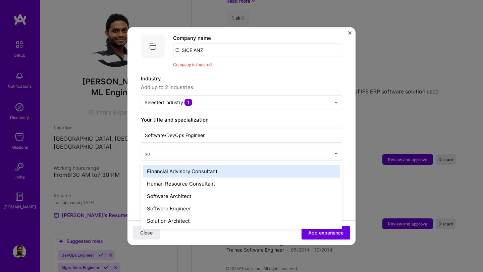
type input "sof"
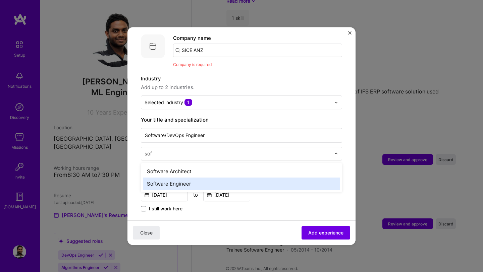
click at [172, 179] on div "Software Engineer" at bounding box center [241, 184] width 197 height 12
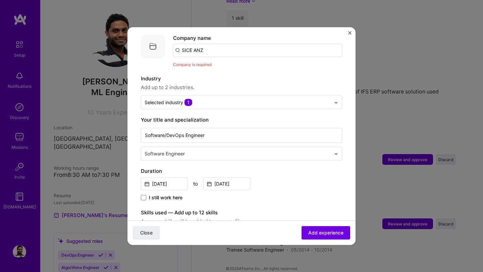
click at [209, 45] on input "SICE ANZ" at bounding box center [257, 50] width 169 height 13
type input "SICE ANZ"
click at [215, 63] on div "SICE ANZ" at bounding box center [225, 69] width 28 height 12
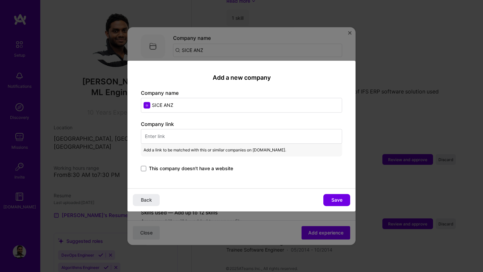
click at [156, 143] on input "text" at bounding box center [241, 136] width 201 height 15
paste input "[URL][DOMAIN_NAME]"
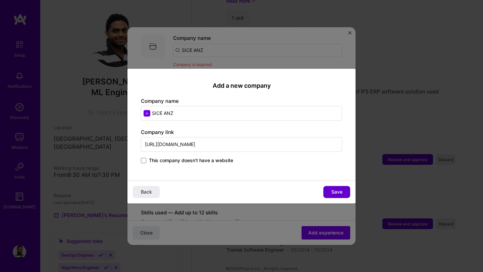
type input "[URL][DOMAIN_NAME]"
click at [336, 189] on span "Save" at bounding box center [336, 192] width 11 height 7
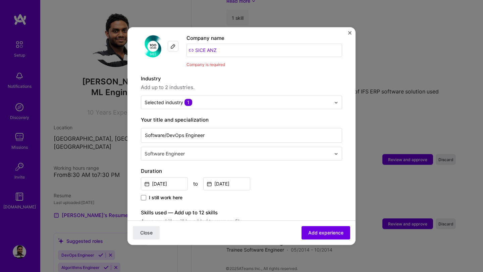
click at [247, 44] on input "SICE ANZ" at bounding box center [264, 50] width 156 height 13
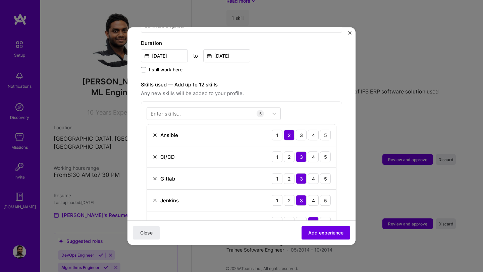
scroll to position [214, 0]
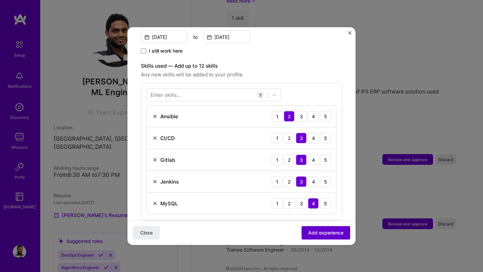
click at [319, 234] on span "Add experience" at bounding box center [325, 233] width 35 height 7
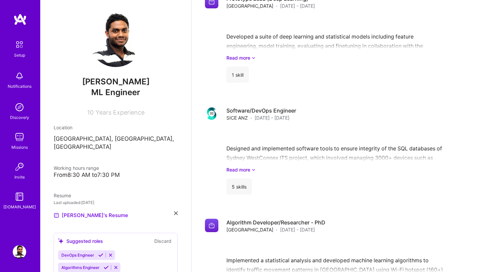
scroll to position [1313, 0]
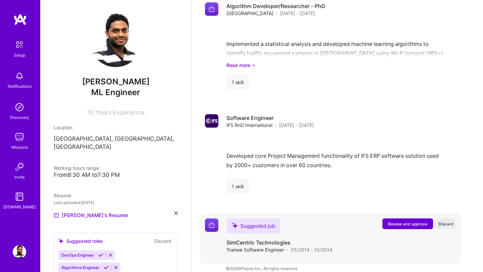
click at [401, 221] on span "Review and approve" at bounding box center [407, 224] width 39 height 6
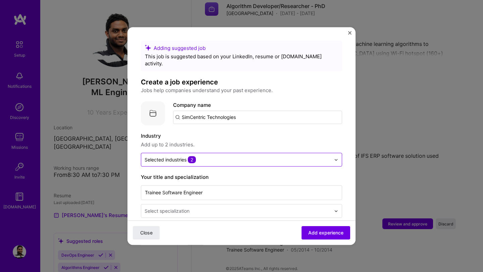
click at [252, 156] on input "text" at bounding box center [237, 159] width 186 height 7
click at [273, 141] on span "Add up to 2 industries." at bounding box center [241, 145] width 201 height 8
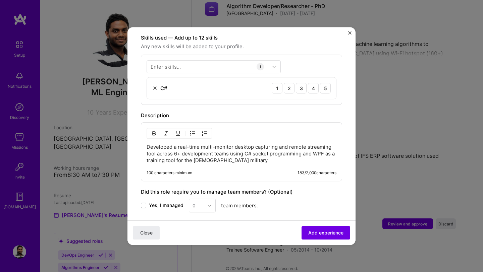
scroll to position [299, 0]
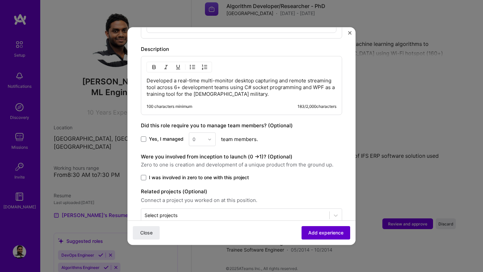
click at [312, 233] on span "Add experience" at bounding box center [325, 233] width 35 height 7
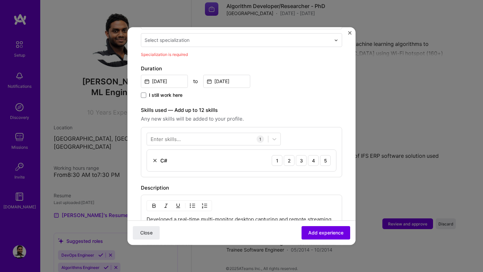
scroll to position [188, 0]
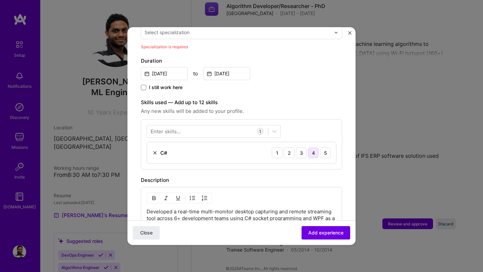
drag, startPoint x: 323, startPoint y: 145, endPoint x: 314, endPoint y: 146, distance: 8.8
click at [315, 147] on div "1 2 3 4 5" at bounding box center [301, 152] width 59 height 11
click at [314, 147] on div "4" at bounding box center [313, 152] width 11 height 11
click at [316, 228] on button "Add experience" at bounding box center [325, 232] width 49 height 13
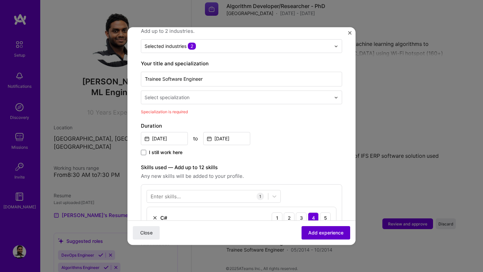
scroll to position [67, 0]
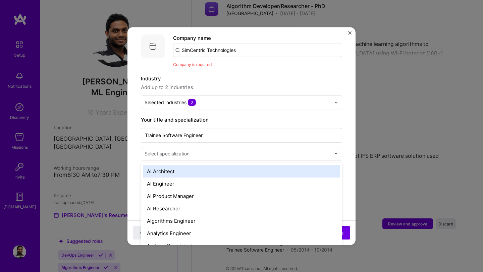
click at [185, 150] on div "Select specialization" at bounding box center [166, 153] width 45 height 7
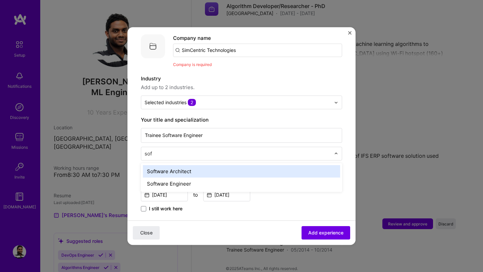
type input "soft"
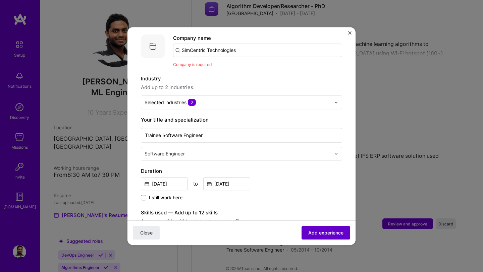
click at [324, 239] on button "Add experience" at bounding box center [325, 232] width 49 height 13
click at [245, 44] on input "SimCentric Technologies" at bounding box center [257, 50] width 169 height 13
type input "SimCentric Technologies"
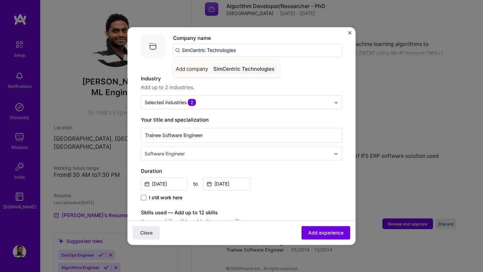
click at [237, 63] on div "SimCentric Technologies" at bounding box center [244, 69] width 66 height 12
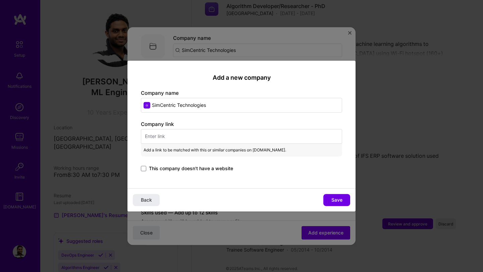
click at [160, 135] on input "text" at bounding box center [241, 136] width 201 height 15
paste input "[URL][DOMAIN_NAME]"
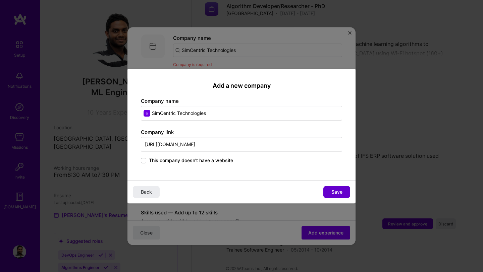
type input "[URL][DOMAIN_NAME]"
click at [342, 195] on button "Save" at bounding box center [336, 192] width 27 height 12
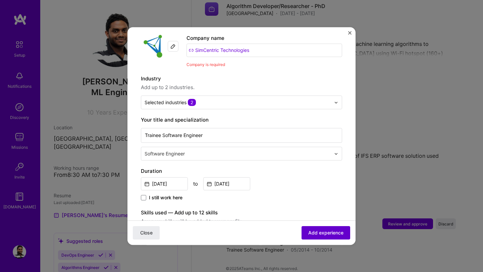
click at [321, 230] on span "Add experience" at bounding box center [325, 233] width 35 height 7
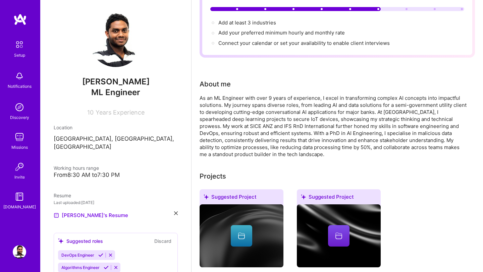
scroll to position [0, 0]
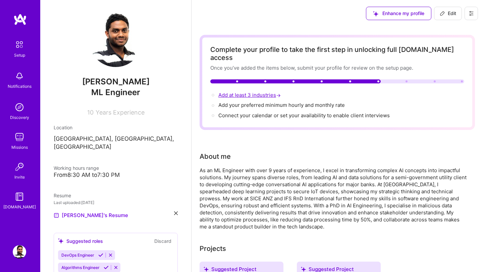
click at [267, 92] on span "Add at least 3 industries →" at bounding box center [250, 95] width 64 height 6
select select "US"
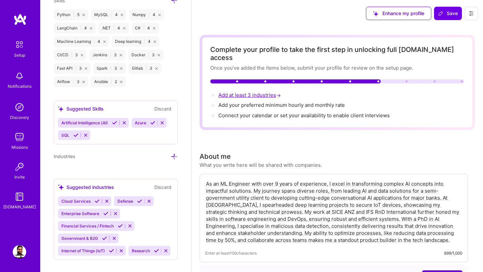
scroll to position [575, 0]
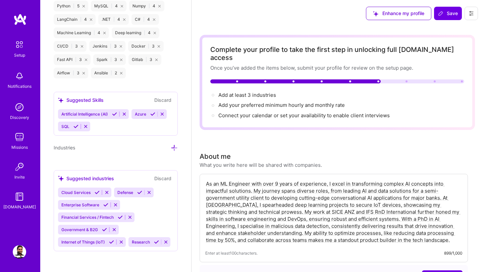
click at [175, 149] on icon at bounding box center [174, 147] width 7 height 7
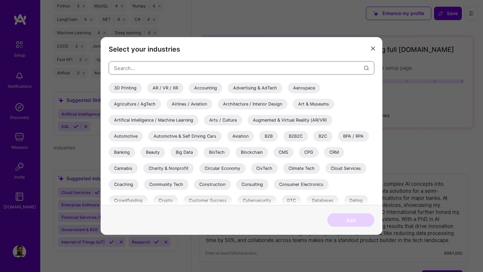
click at [171, 71] on input "modal" at bounding box center [239, 67] width 250 height 17
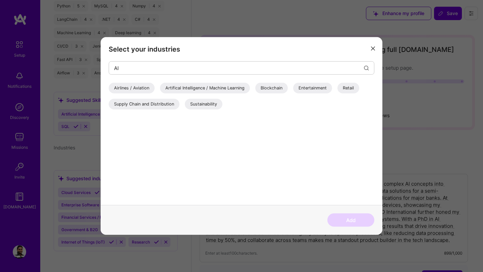
click at [183, 88] on div "Artifical Intelligence / Machine Learning" at bounding box center [205, 88] width 90 height 11
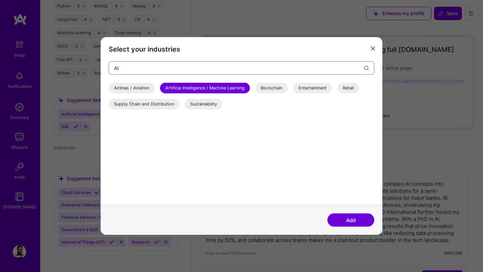
click at [165, 70] on input "AI" at bounding box center [239, 67] width 250 height 17
type input "A"
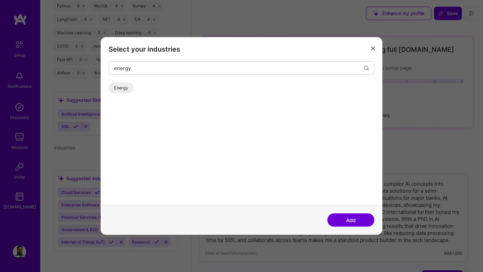
click at [121, 88] on div "Energy" at bounding box center [121, 88] width 25 height 11
click at [152, 70] on input "energy" at bounding box center [239, 67] width 250 height 17
type input "e"
click at [124, 87] on div "Defense" at bounding box center [122, 88] width 27 height 11
click at [135, 68] on input "defe" at bounding box center [239, 67] width 250 height 17
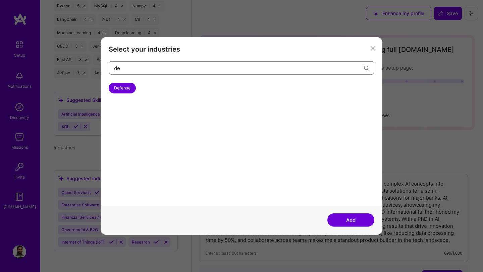
type input "d"
click at [122, 86] on div "Cybersecurity" at bounding box center [128, 88] width 39 height 11
click at [138, 69] on input "cyber" at bounding box center [239, 67] width 250 height 17
type input "c"
click at [123, 85] on div "Enterprise Software" at bounding box center [134, 88] width 51 height 11
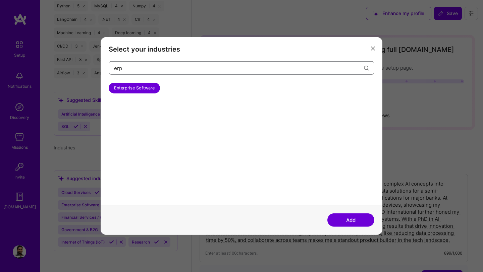
click at [130, 64] on input "erp" at bounding box center [239, 67] width 250 height 17
type input "e"
type input "i"
type input "t"
click at [115, 86] on div "Logistics" at bounding box center [123, 88] width 29 height 11
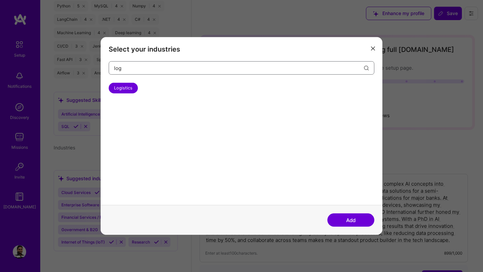
click at [136, 71] on input "log" at bounding box center [239, 67] width 250 height 17
type input "l"
type input "fin"
click at [130, 89] on div "Financial Services / Fintech" at bounding box center [142, 88] width 66 height 11
click at [353, 221] on button "Add" at bounding box center [350, 220] width 47 height 13
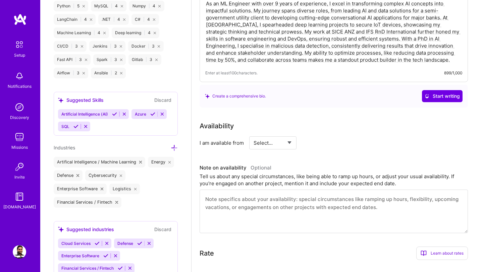
scroll to position [175, 0]
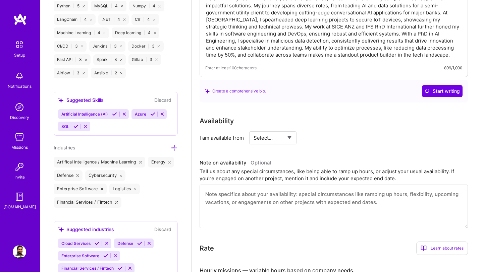
click at [273, 133] on select "Select... Right Now Future Date Not Available" at bounding box center [272, 137] width 39 height 17
select select "Right Now"
click at [253, 129] on select "Select... Right Now Future Date Not Available" at bounding box center [272, 137] width 39 height 17
click at [316, 131] on input at bounding box center [334, 137] width 40 height 13
type input "40"
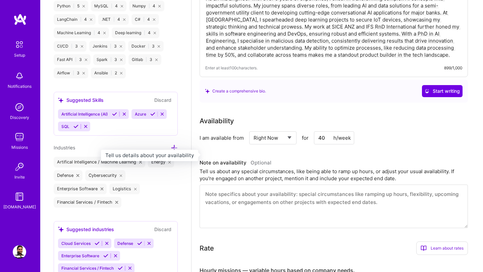
click at [308, 158] on h3 "Note on availability Optional" at bounding box center [333, 163] width 268 height 10
click at [327, 133] on input "40" at bounding box center [334, 137] width 40 height 13
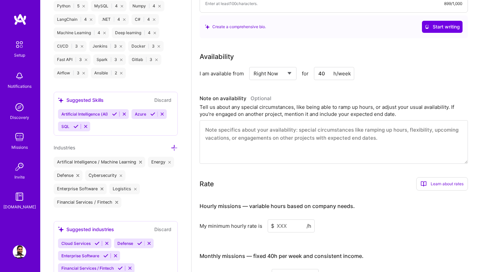
scroll to position [241, 0]
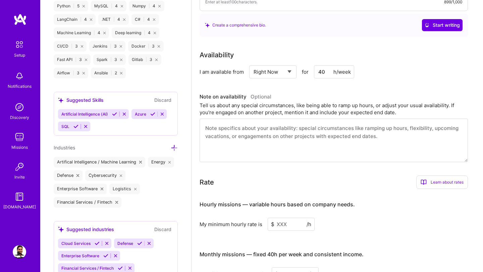
click at [300, 218] on input at bounding box center [291, 224] width 47 height 13
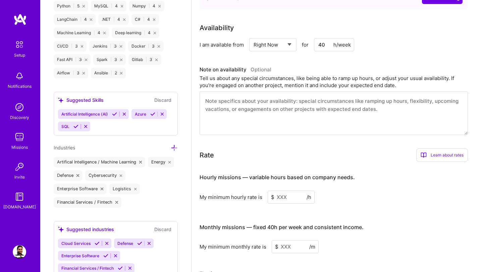
scroll to position [283, 0]
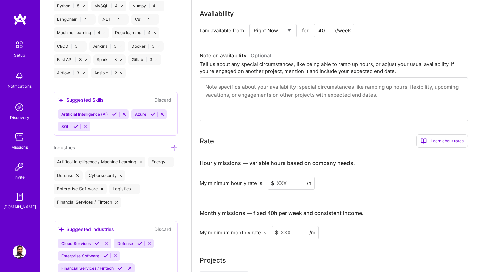
click at [294, 227] on input at bounding box center [295, 232] width 47 height 13
type input "7000"
click at [288, 177] on input at bounding box center [291, 183] width 47 height 13
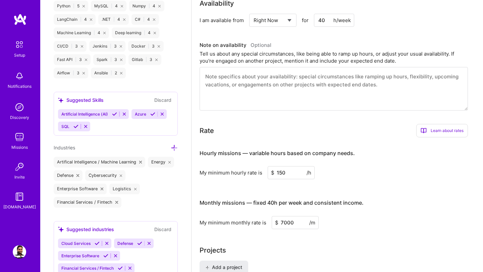
type input "150"
click at [350, 177] on div "Hourly missions — variable hours based on company needs. My minimum hourly rate…" at bounding box center [333, 186] width 268 height 86
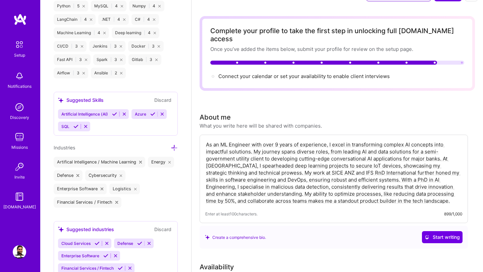
scroll to position [0, 0]
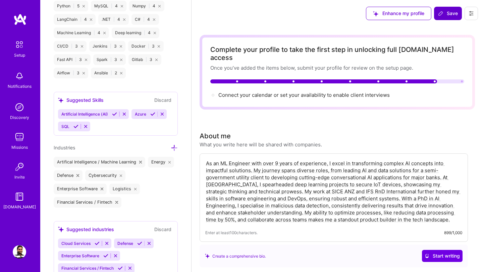
click at [446, 16] on span "Save" at bounding box center [448, 13] width 20 height 7
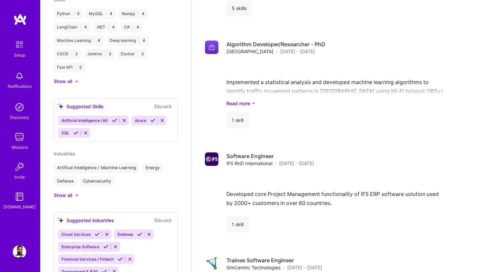
scroll to position [1369, 0]
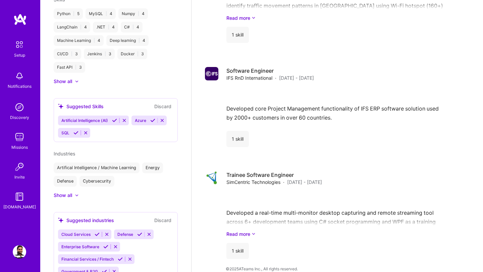
click at [22, 141] on img at bounding box center [19, 136] width 13 height 13
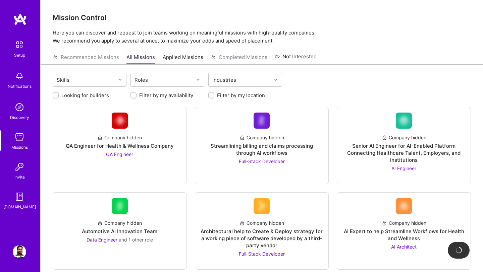
click at [18, 106] on img at bounding box center [19, 107] width 13 height 13
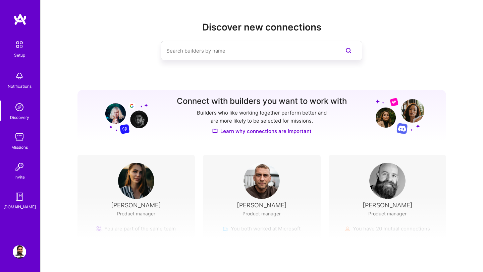
click at [22, 49] on img at bounding box center [19, 45] width 14 height 14
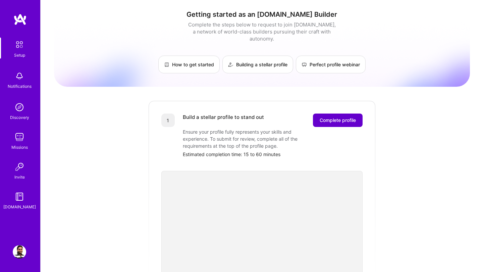
click at [327, 117] on button "Complete profile" at bounding box center [338, 120] width 50 height 13
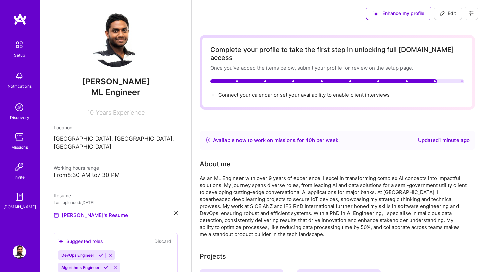
click at [452, 79] on div at bounding box center [337, 81] width 254 height 4
click at [278, 92] on span "Connect your calendar or set your availability to enable client interviews →" at bounding box center [306, 95] width 177 height 6
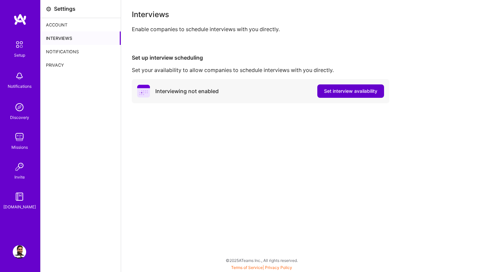
click at [346, 94] on span "Set interview availability" at bounding box center [350, 91] width 53 height 7
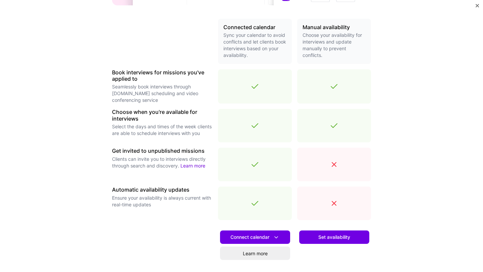
scroll to position [197, 0]
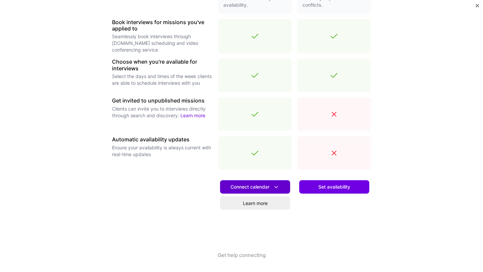
click at [266, 188] on span "Connect calendar" at bounding box center [254, 187] width 49 height 7
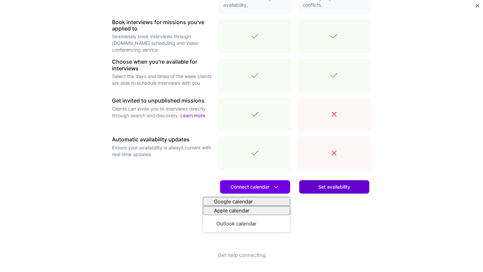
click at [320, 187] on span "Set availability" at bounding box center [334, 187] width 32 height 7
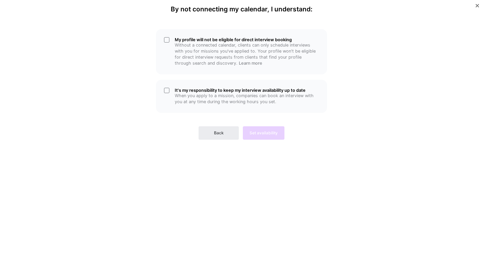
scroll to position [0, 0]
click at [214, 135] on span "Back" at bounding box center [219, 133] width 10 height 6
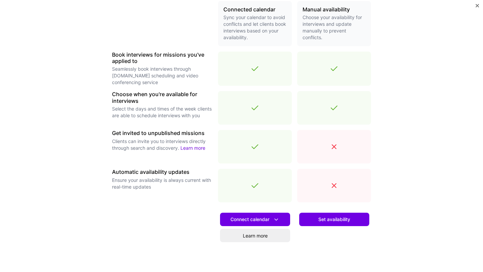
scroll to position [197, 0]
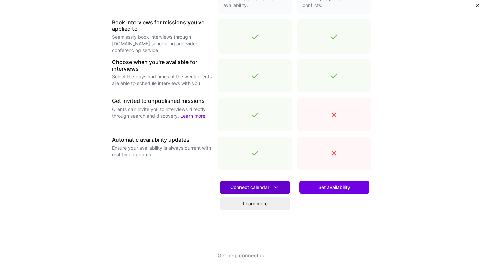
click at [246, 182] on button "Connect calendar" at bounding box center [255, 187] width 70 height 13
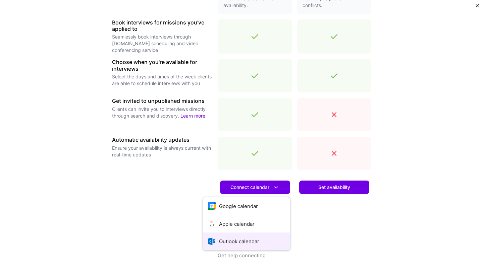
click at [227, 240] on button "Outlook calendar" at bounding box center [246, 242] width 87 height 18
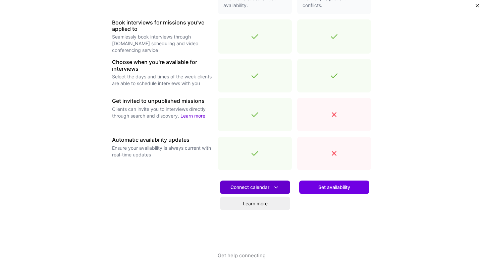
click at [238, 186] on span "Connect calendar" at bounding box center [254, 187] width 49 height 7
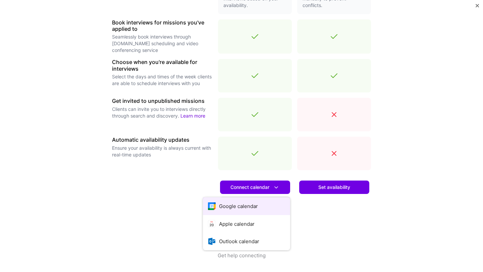
click at [224, 209] on button "Google calendar" at bounding box center [246, 206] width 87 height 18
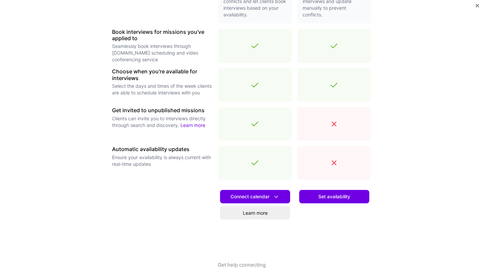
scroll to position [197, 0]
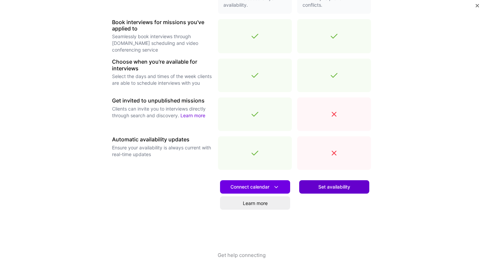
click at [338, 187] on span "Set availability" at bounding box center [334, 187] width 32 height 7
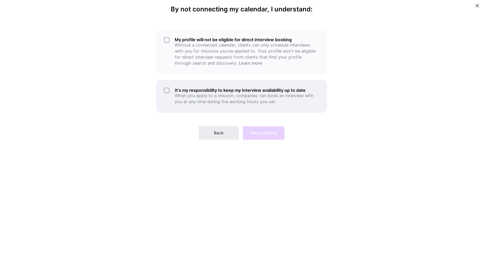
click at [189, 94] on p "When you apply to a mission, companies can book an interview with you at any ti…" at bounding box center [247, 99] width 144 height 12
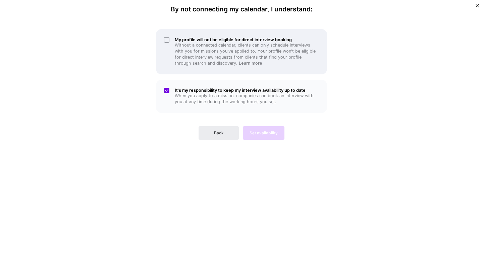
click at [166, 43] on div "My profile will not be eligible for direct interview booking Without a connecte…" at bounding box center [241, 51] width 171 height 45
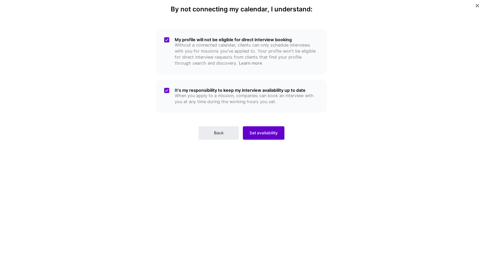
click at [257, 133] on span "Set availability" at bounding box center [263, 133] width 28 height 6
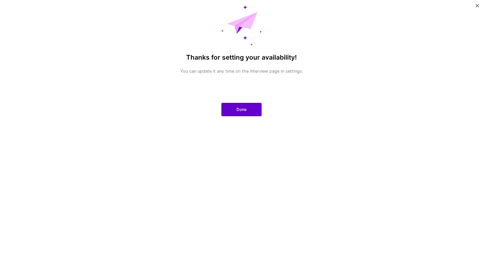
click at [239, 111] on span "Done" at bounding box center [241, 110] width 10 height 6
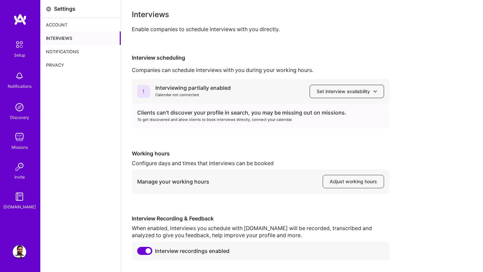
click at [322, 93] on span "Set interview availability" at bounding box center [346, 91] width 60 height 7
click at [279, 61] on div "Interview scheduling" at bounding box center [302, 57] width 340 height 7
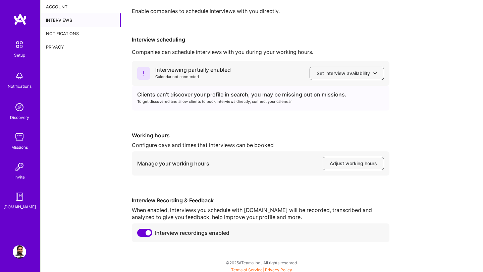
scroll to position [20, 0]
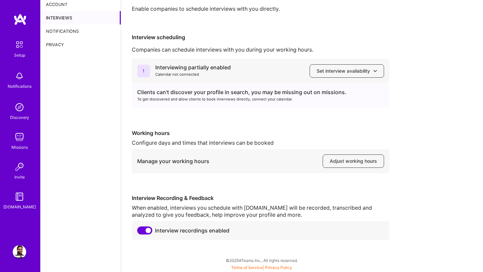
click at [144, 229] on span at bounding box center [144, 231] width 15 height 8
click at [138, 232] on input "checkbox" at bounding box center [138, 232] width 0 height 0
click at [332, 162] on span "Adjust working hours" at bounding box center [353, 161] width 47 height 7
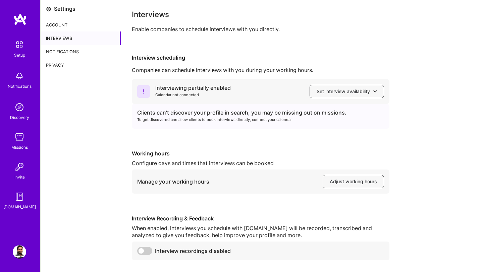
click at [61, 23] on div "Account" at bounding box center [81, 24] width 80 height 13
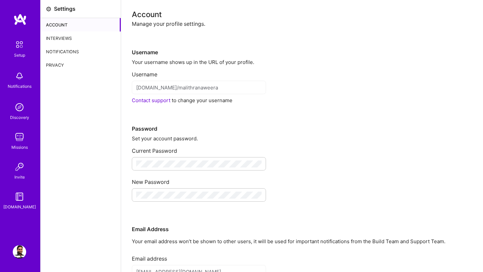
click at [22, 18] on img at bounding box center [19, 19] width 13 height 12
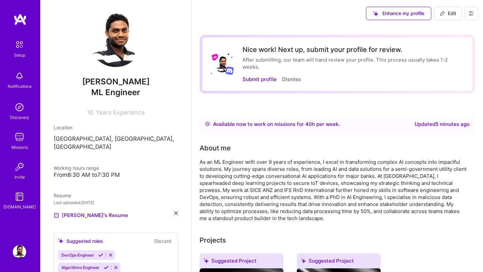
click at [100, 135] on p "[GEOGRAPHIC_DATA], [GEOGRAPHIC_DATA], [GEOGRAPHIC_DATA]" at bounding box center [116, 143] width 124 height 16
click at [100, 146] on div "[PERSON_NAME] Engineer 10 Years Experience Location [GEOGRAPHIC_DATA], [GEOGRAP…" at bounding box center [115, 136] width 151 height 272
click at [100, 145] on div "[PERSON_NAME] Engineer 10 Years Experience Location [GEOGRAPHIC_DATA], [GEOGRAP…" at bounding box center [115, 136] width 151 height 272
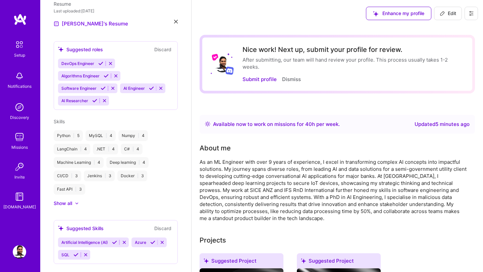
scroll to position [64, 0]
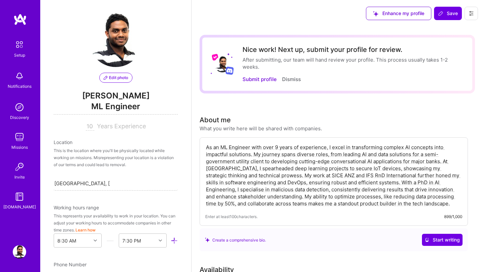
select select "US"
select select "Right Now"
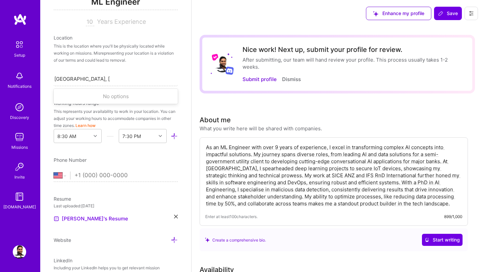
drag, startPoint x: 125, startPoint y: 76, endPoint x: 50, endPoint y: 79, distance: 75.8
click at [50, 79] on div "Edit photo [PERSON_NAME] Engineer 10 Years Experience Location This is the loca…" at bounding box center [115, 136] width 151 height 272
type input "S"
type input "Sri"
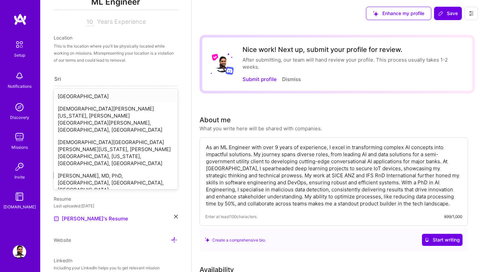
click at [77, 98] on div "[GEOGRAPHIC_DATA]" at bounding box center [116, 96] width 124 height 12
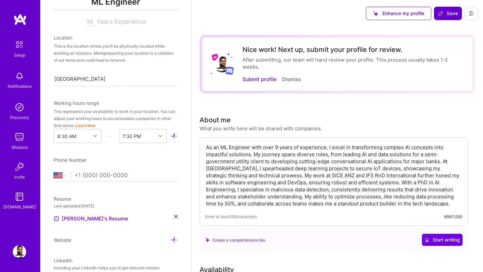
click at [448, 17] on button "Save" at bounding box center [448, 13] width 28 height 13
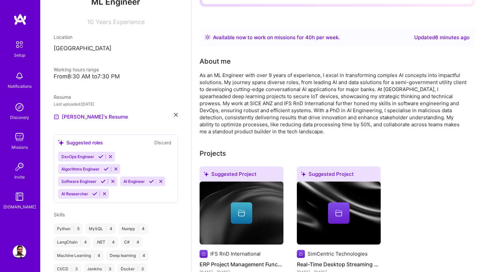
scroll to position [0, 0]
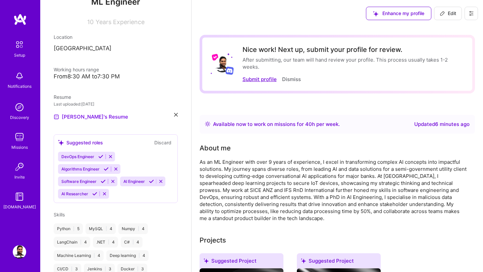
click at [259, 80] on button "Submit profile" at bounding box center [259, 79] width 34 height 7
